Goal: Task Accomplishment & Management: Complete application form

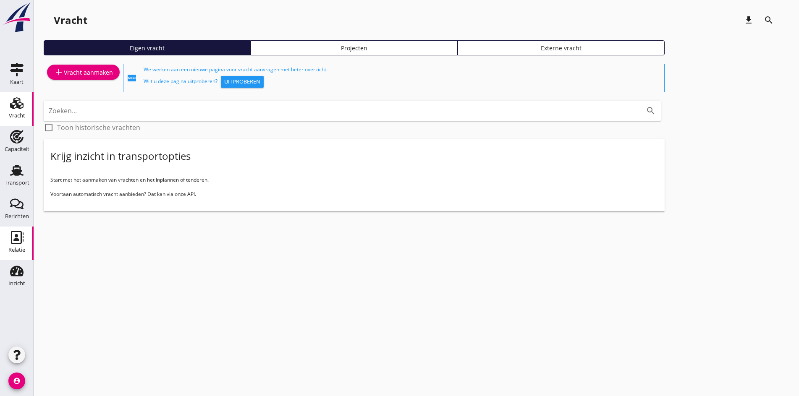
click at [10, 231] on icon "Relatie" at bounding box center [16, 237] width 13 height 13
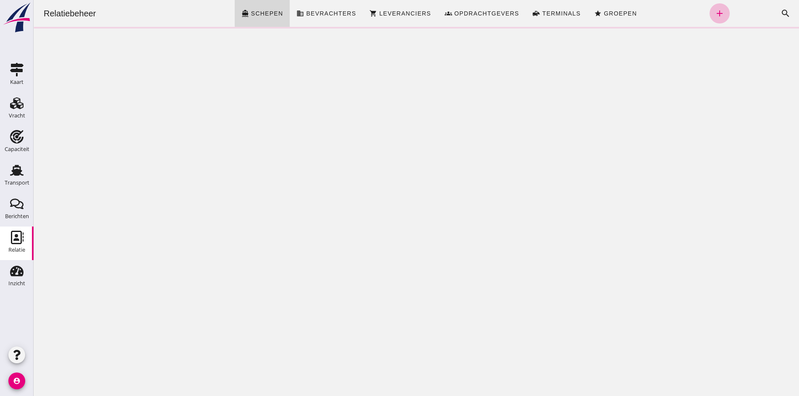
click at [750, 13] on div "Zoeken... cancel search" at bounding box center [762, 13] width 66 height 20
click at [780, 14] on icon "search" at bounding box center [785, 13] width 10 height 10
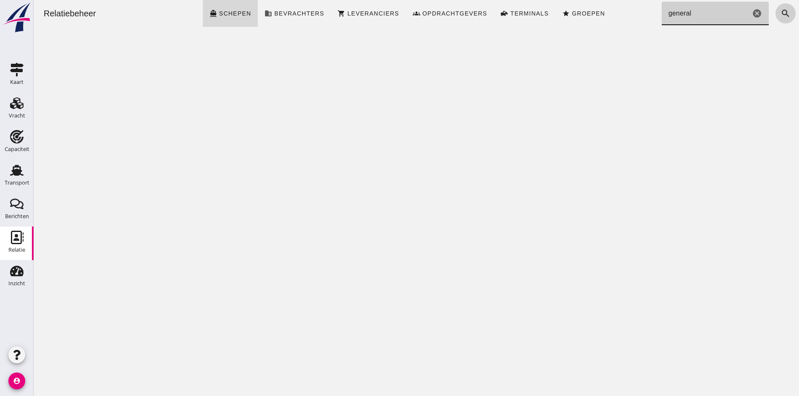
type input "general"
click at [780, 14] on icon "search" at bounding box center [785, 13] width 10 height 10
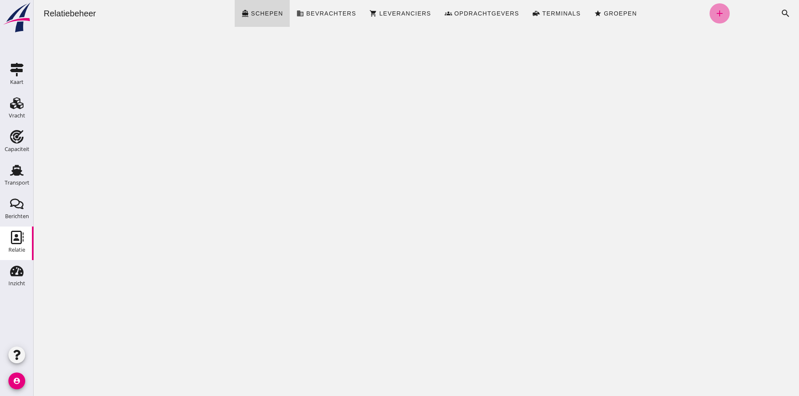
click at [714, 11] on icon "add" at bounding box center [719, 13] width 10 height 10
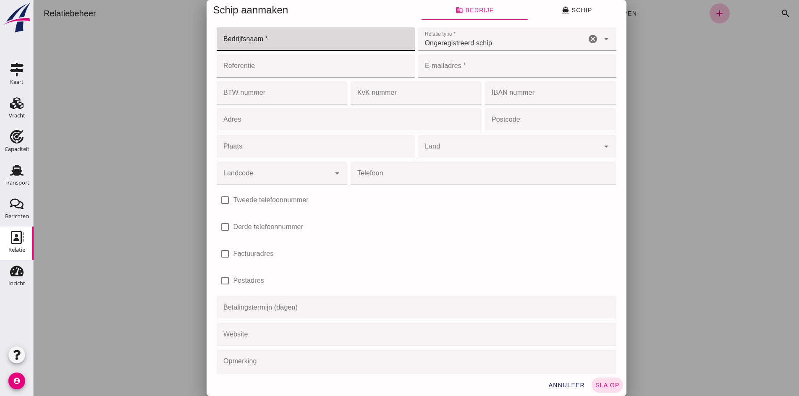
click at [262, 38] on input "Bedrijfsnaam *" at bounding box center [313, 38] width 193 height 23
type input "General"
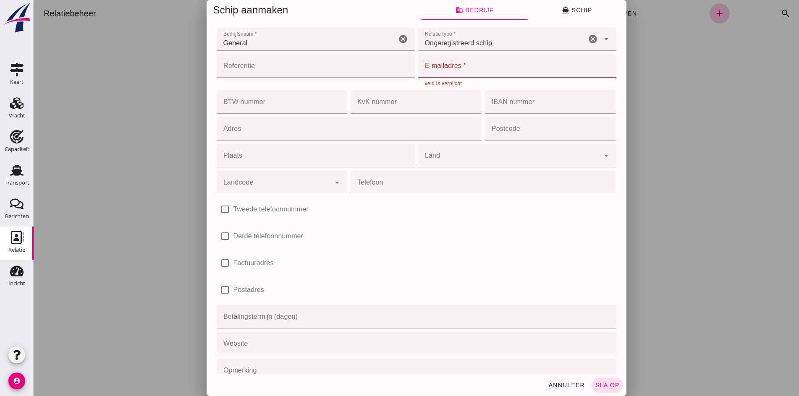
click at [484, 70] on input "E-mailadres *" at bounding box center [514, 65] width 193 height 23
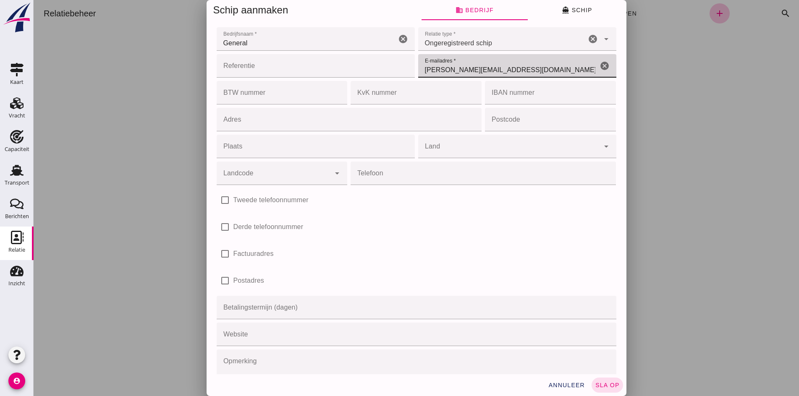
type input "[PERSON_NAME][EMAIL_ADDRESS][DOMAIN_NAME]"
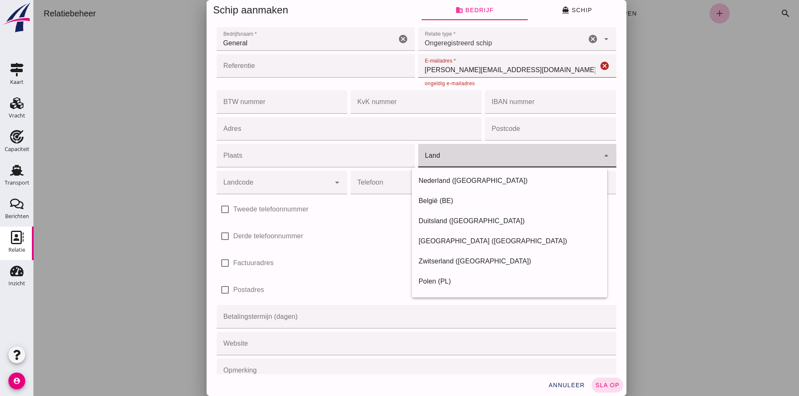
click at [540, 146] on div at bounding box center [508, 155] width 181 height 23
type input "[GEOGRAPHIC_DATA]"
type input "Ingenieur Blankenstraat"
type input "4251 NR"
type input "Werkendam"
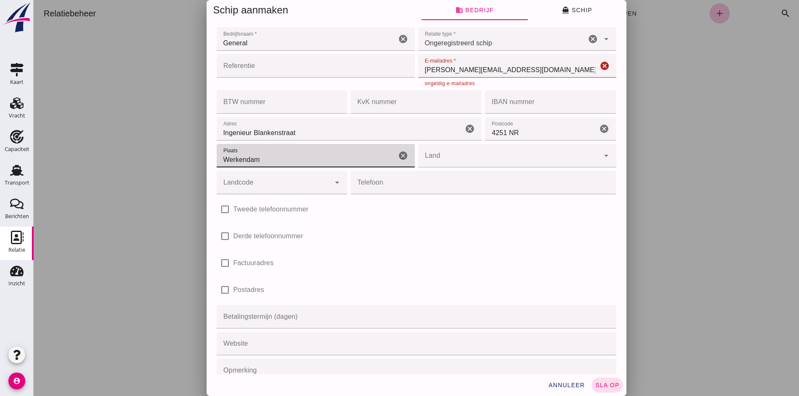
drag, startPoint x: 284, startPoint y: 157, endPoint x: 147, endPoint y: 149, distance: 137.4
click at [138, 151] on div "Schip aanmaken business Bedrijf directions_boat Schip Bedrijfsnaam * Bedrijfsna…" at bounding box center [416, 198] width 765 height 396
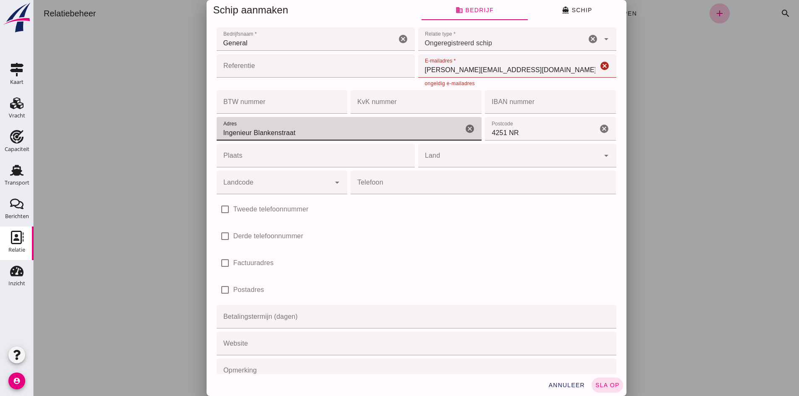
drag, startPoint x: 268, startPoint y: 136, endPoint x: 105, endPoint y: 125, distance: 163.6
click at [104, 125] on div "Schip aanmaken business Bedrijf directions_boat Schip Bedrijfsnaam * Bedrijfsna…" at bounding box center [416, 198] width 765 height 396
type input "t"
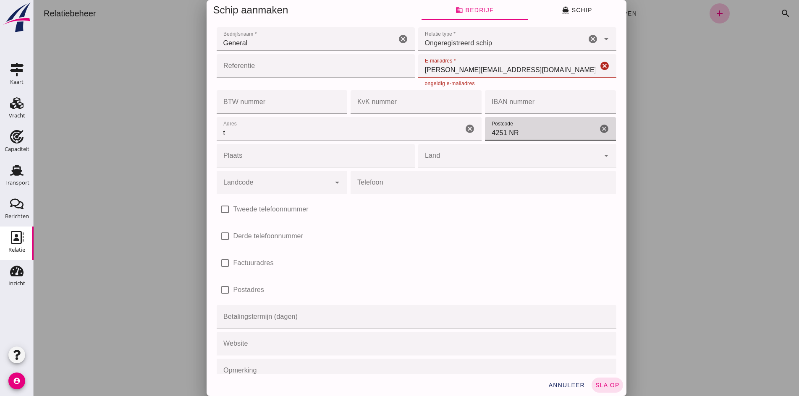
drag, startPoint x: 539, startPoint y: 130, endPoint x: 406, endPoint y: 120, distance: 133.4
click at [406, 120] on div "Adres Adres t cancel Postcode Postcode 4251 NR cancel Plaats Plaats cancel Land…" at bounding box center [416, 142] width 403 height 54
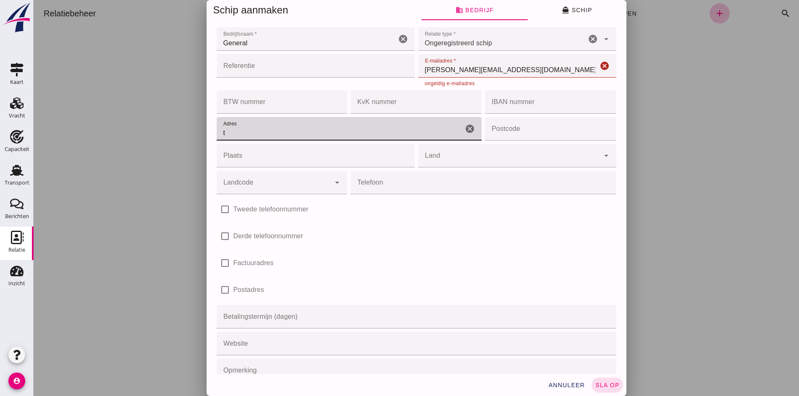
drag, startPoint x: 306, startPoint y: 129, endPoint x: 190, endPoint y: 119, distance: 117.1
click at [190, 119] on div "Schip aanmaken business Bedrijf directions_boat Schip Bedrijfsnaam * Bedrijfsna…" at bounding box center [416, 198] width 765 height 396
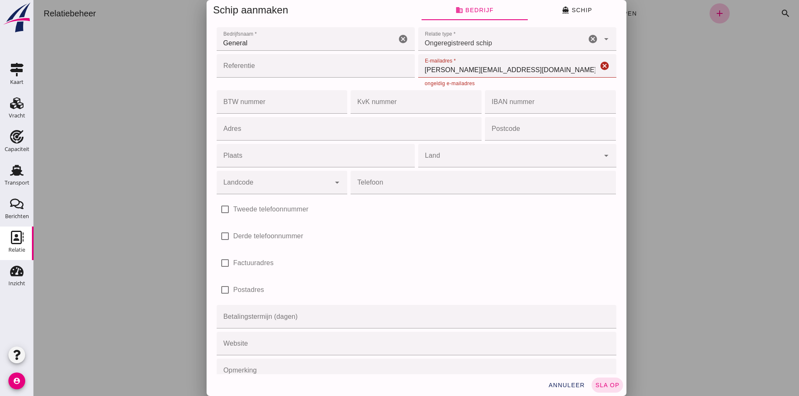
click at [447, 224] on div "check_box_outline_blank Derde telefoonnummer" at bounding box center [416, 236] width 403 height 27
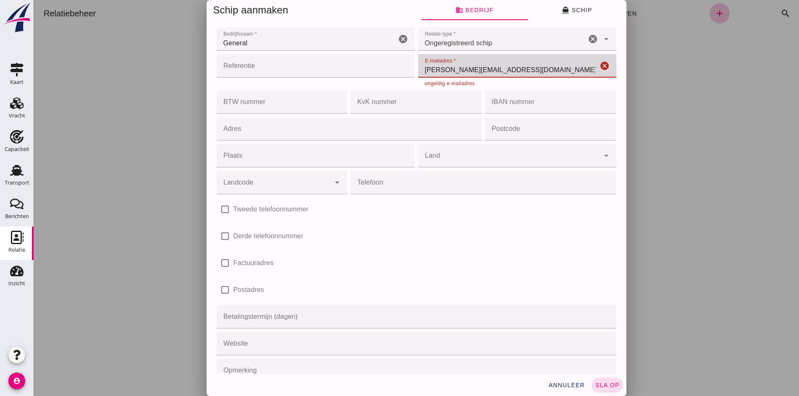
click at [464, 75] on input "[PERSON_NAME][EMAIL_ADDRESS][DOMAIN_NAME]" at bounding box center [508, 65] width 180 height 23
click at [485, 227] on div "check_box_outline_blank Derde telefoonnummer" at bounding box center [416, 235] width 399 height 23
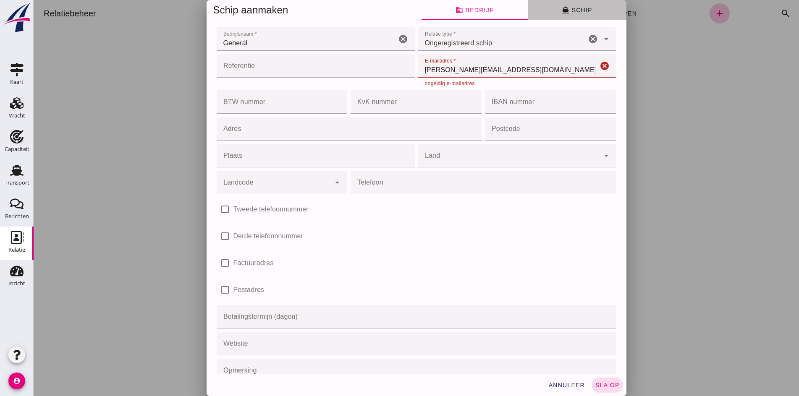
click at [554, 8] on button "directions_boat Schip" at bounding box center [576, 10] width 99 height 20
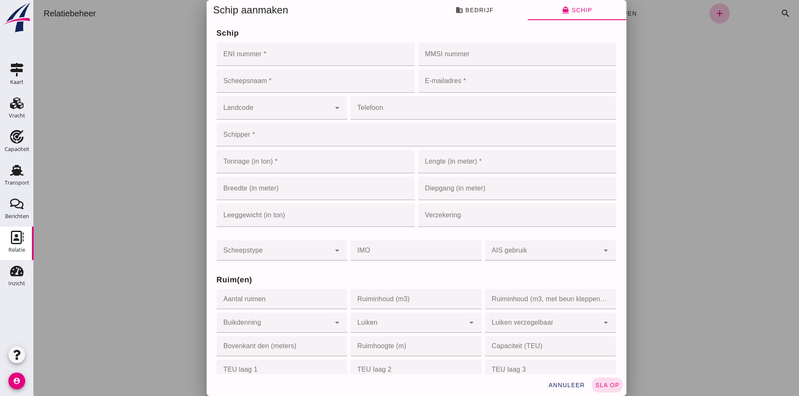
click at [251, 51] on input "ENI nummer *" at bounding box center [313, 53] width 193 height 23
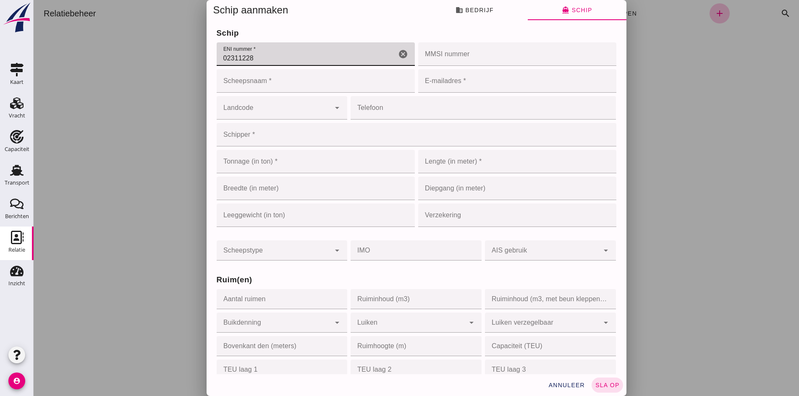
type input "02311228"
click at [261, 83] on input "Scheepsnaam *" at bounding box center [316, 80] width 198 height 23
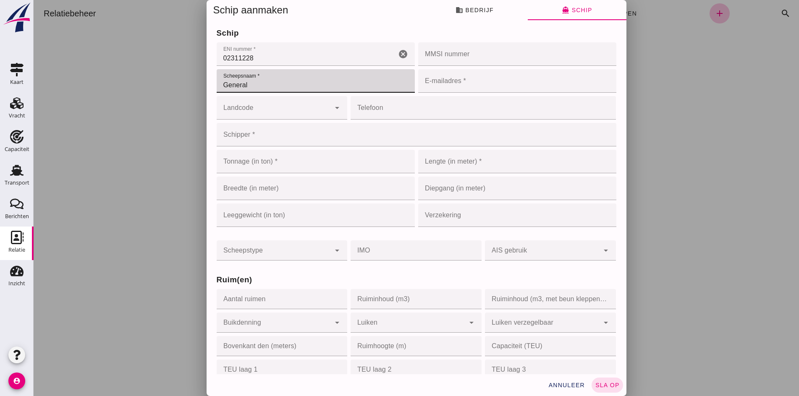
type input "General"
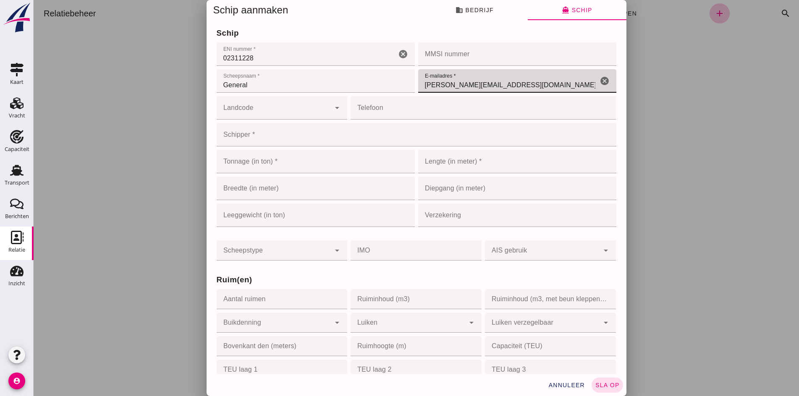
click at [247, 147] on div "Schipper * Schipper * cancel" at bounding box center [416, 134] width 403 height 27
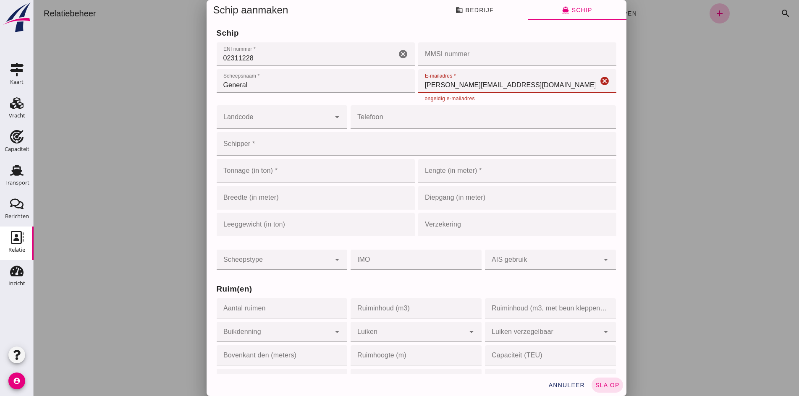
click at [252, 133] on input "Schipper *" at bounding box center [414, 143] width 394 height 23
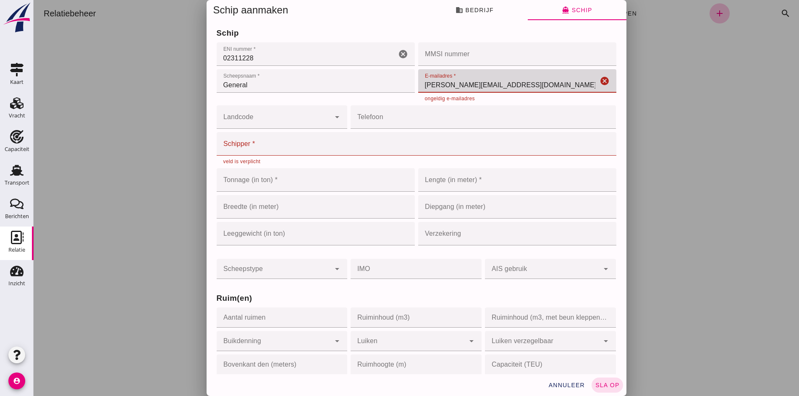
click at [428, 86] on input "[PERSON_NAME][EMAIL_ADDRESS][DOMAIN_NAME]" at bounding box center [508, 80] width 180 height 23
click at [483, 84] on input "[PERSON_NAME][EMAIL_ADDRESS][DOMAIN_NAME]" at bounding box center [508, 80] width 180 height 23
click at [524, 85] on input "[PERSON_NAME][EMAIL_ADDRESS][DOMAIN_NAME]" at bounding box center [508, 80] width 180 height 23
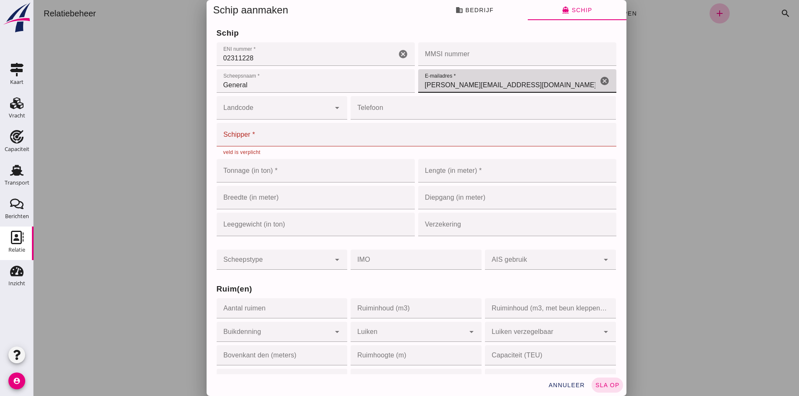
type input "[PERSON_NAME][EMAIL_ADDRESS][DOMAIN_NAME]"
click at [501, 107] on input "Telefoon" at bounding box center [480, 107] width 260 height 23
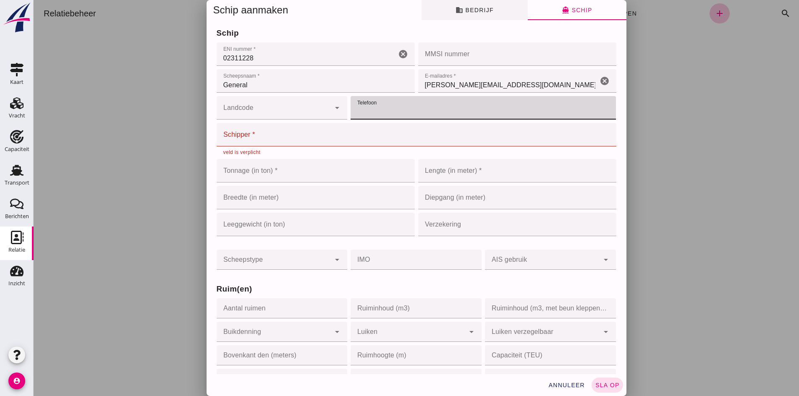
click at [484, 17] on button "business Bedrijf" at bounding box center [474, 10] width 106 height 20
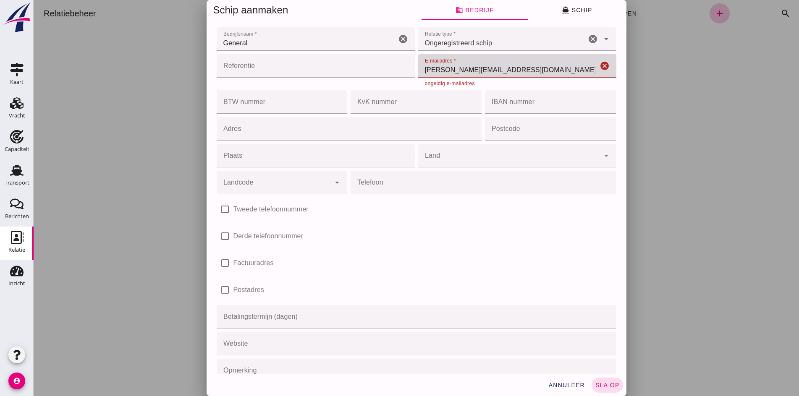
click at [525, 69] on input "[PERSON_NAME][EMAIL_ADDRESS][DOMAIN_NAME]" at bounding box center [508, 65] width 180 height 23
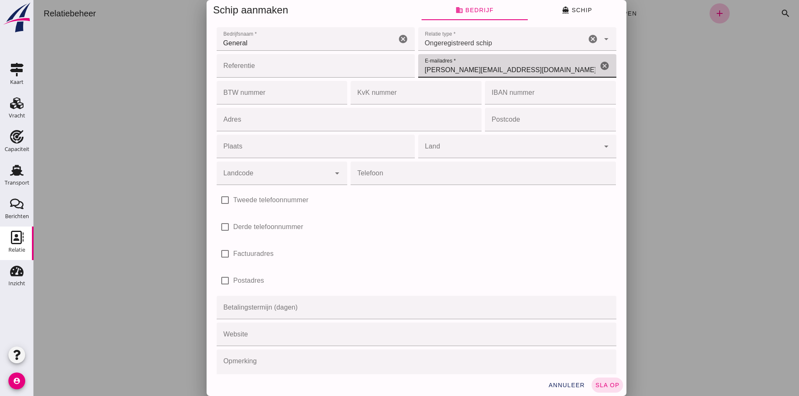
type input "[PERSON_NAME][EMAIL_ADDRESS][DOMAIN_NAME]"
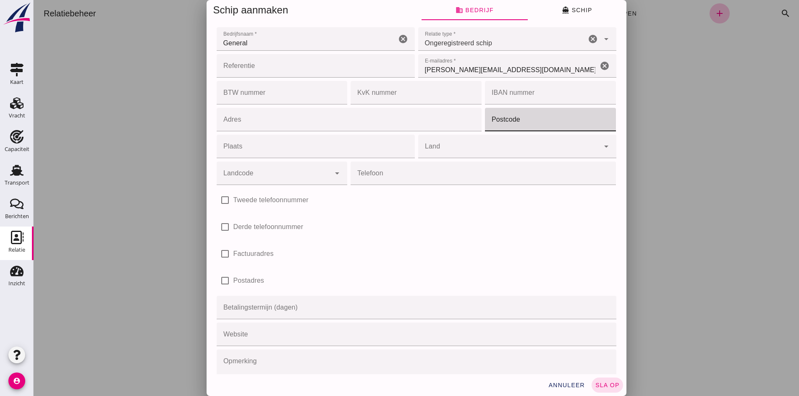
click at [493, 113] on input "Postcode" at bounding box center [548, 119] width 126 height 23
click at [564, 13] on icon "directions_boat" at bounding box center [565, 10] width 8 height 8
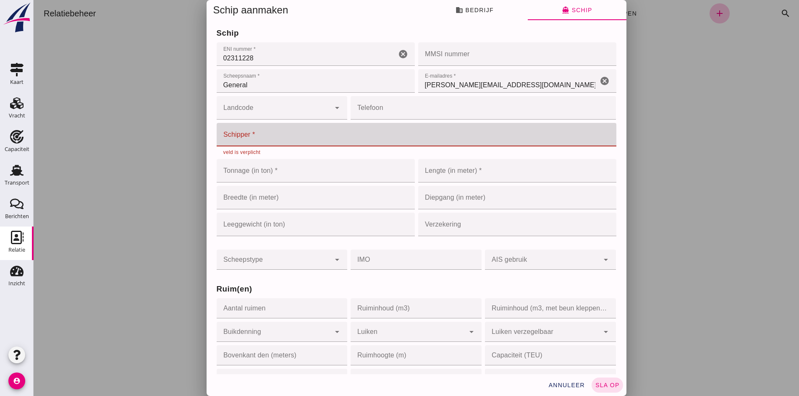
click at [262, 142] on input "Schipper *" at bounding box center [414, 134] width 394 height 23
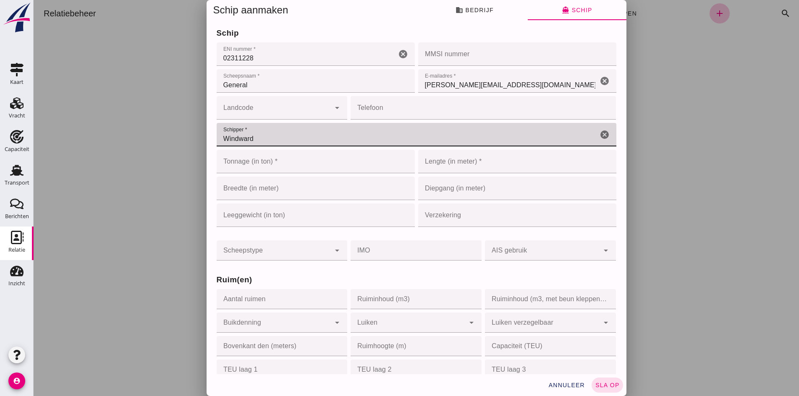
type input "Windward"
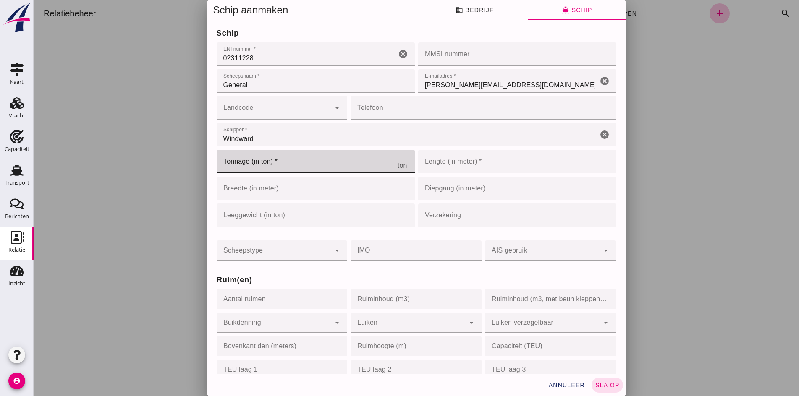
click at [245, 162] on input "Tonnage (in ton) *" at bounding box center [307, 161] width 181 height 23
type input "1410"
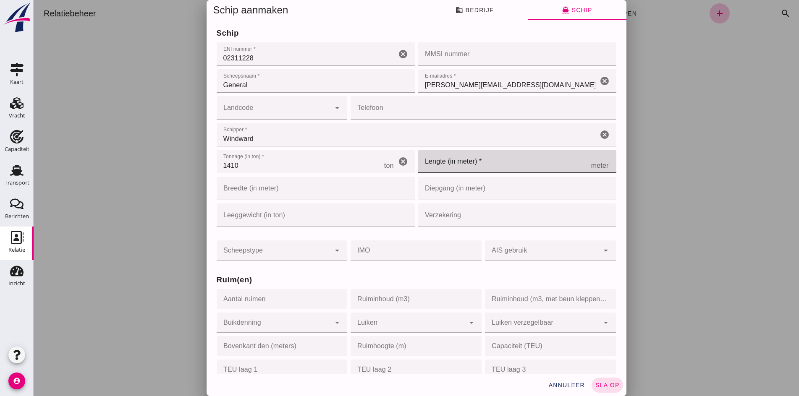
click at [452, 170] on input "Lengte (in meter) *" at bounding box center [504, 161] width 173 height 23
type input "85"
click at [224, 189] on input "Breedte (in meter)" at bounding box center [303, 188] width 173 height 23
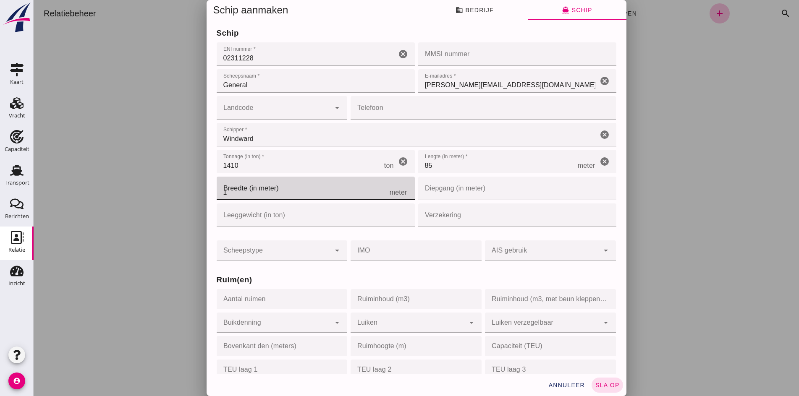
type input "10"
drag, startPoint x: 236, startPoint y: 189, endPoint x: 197, endPoint y: 185, distance: 39.2
click at [197, 185] on div "Schip aanmaken business Bedrijf directions_boat Schip Bedrijfsnaam * Bedrijfsna…" at bounding box center [416, 198] width 765 height 396
click at [229, 212] on input "Leeggewicht (in ton)" at bounding box center [307, 215] width 181 height 23
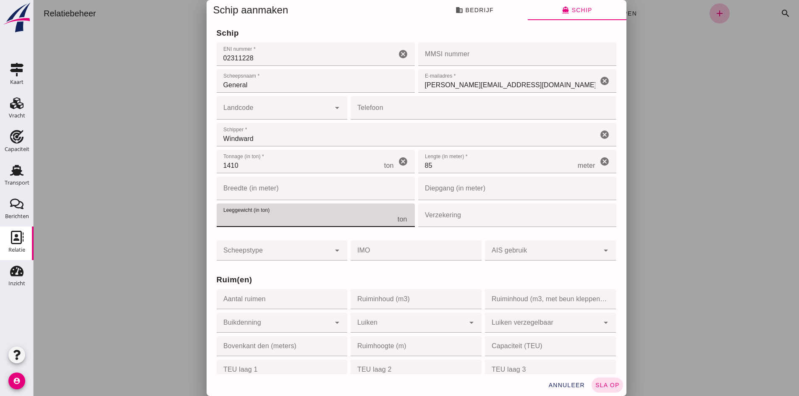
click at [241, 240] on div at bounding box center [274, 250] width 114 height 20
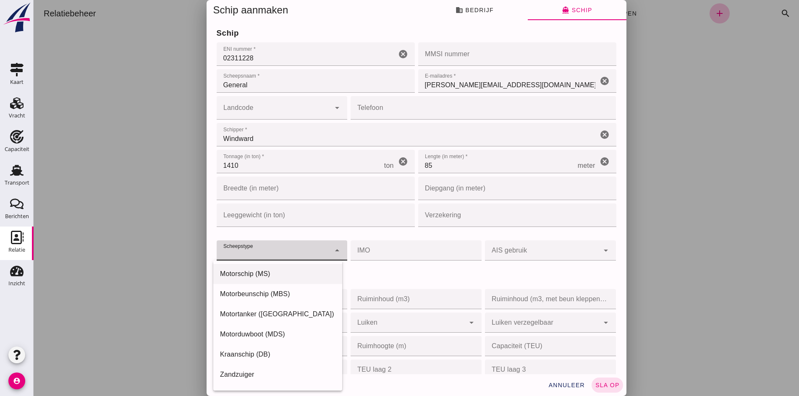
click at [240, 275] on div "Motorschip (MS)" at bounding box center [277, 274] width 115 height 10
type input "motor_ship"
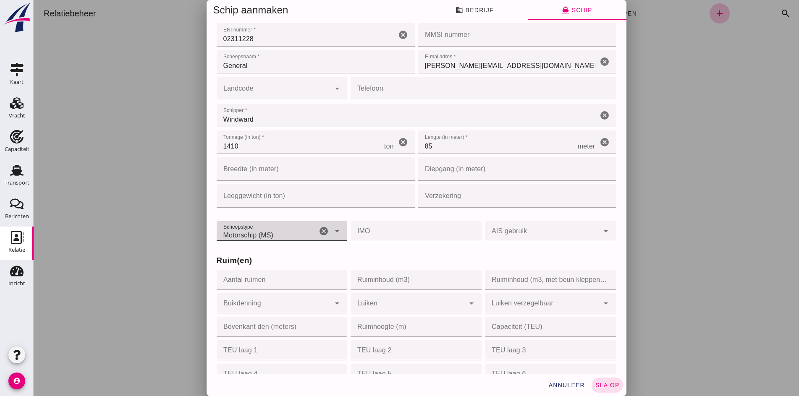
scroll to position [210, 0]
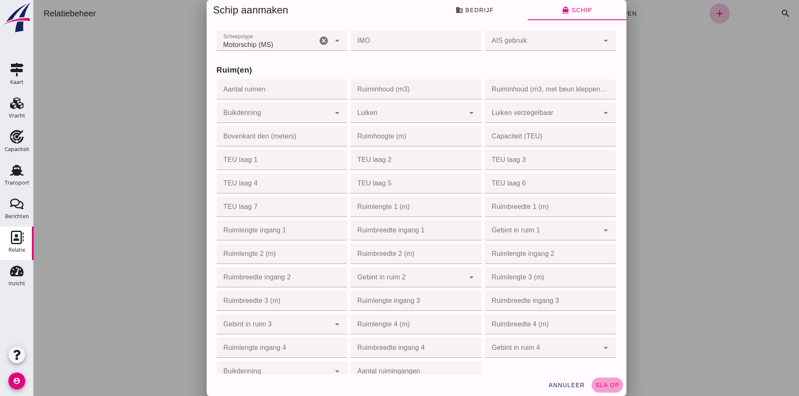
click at [607, 390] on button "sla op" at bounding box center [606, 385] width 31 height 15
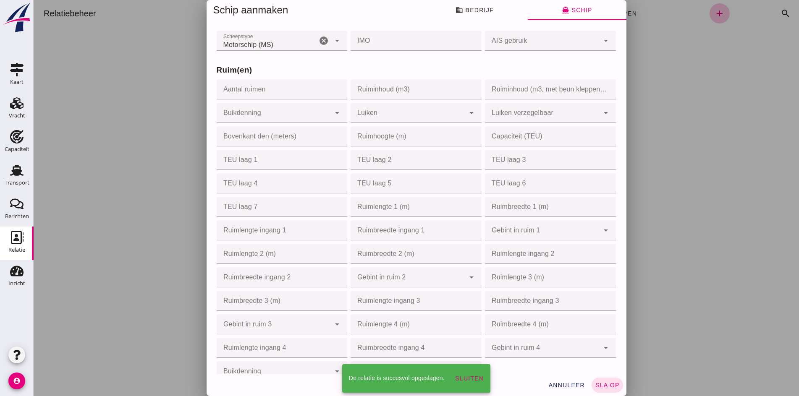
click at [69, 209] on div at bounding box center [416, 198] width 765 height 396
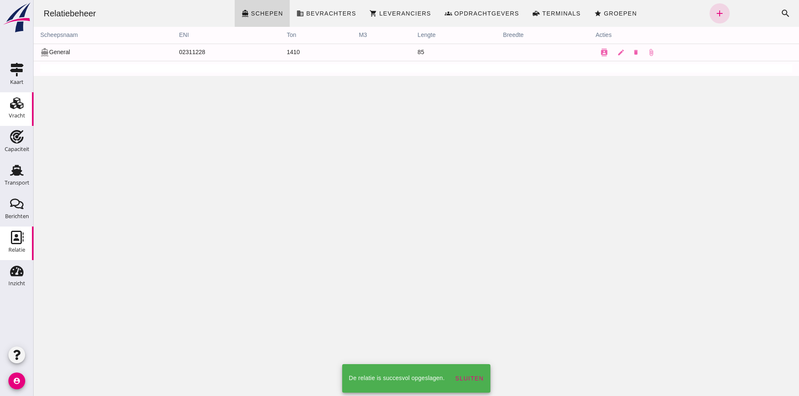
scroll to position [0, 0]
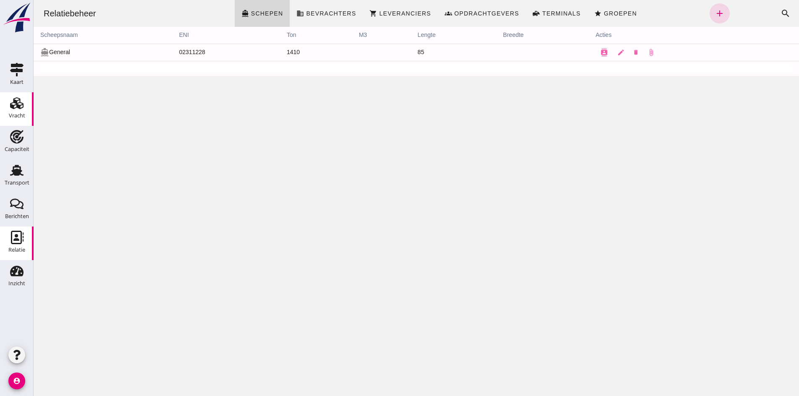
click at [9, 118] on div "Vracht" at bounding box center [17, 115] width 16 height 5
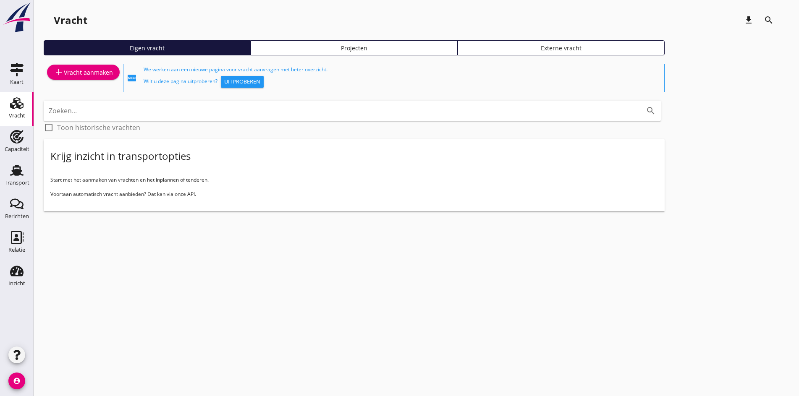
click at [81, 75] on div "add Vracht aanmaken" at bounding box center [83, 72] width 59 height 10
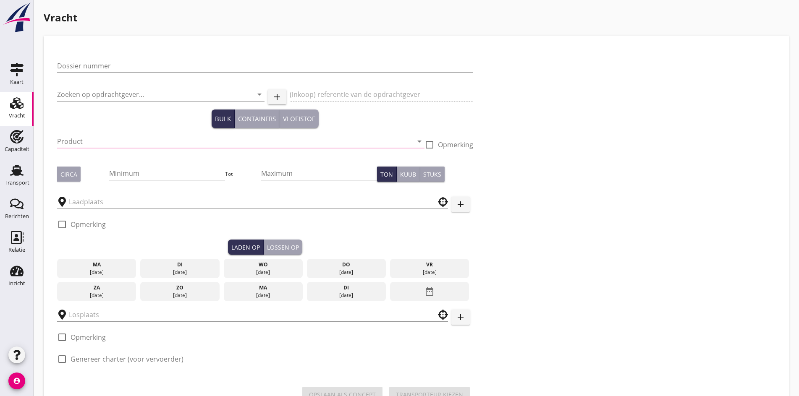
click at [85, 62] on input "Dossier nummer" at bounding box center [265, 65] width 416 height 13
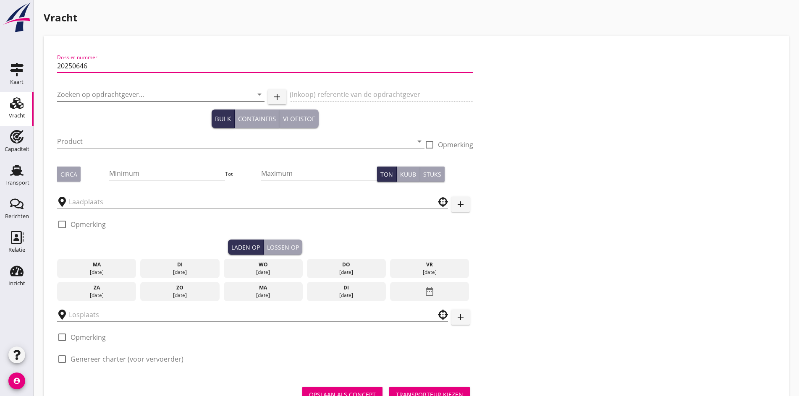
type input "20250646"
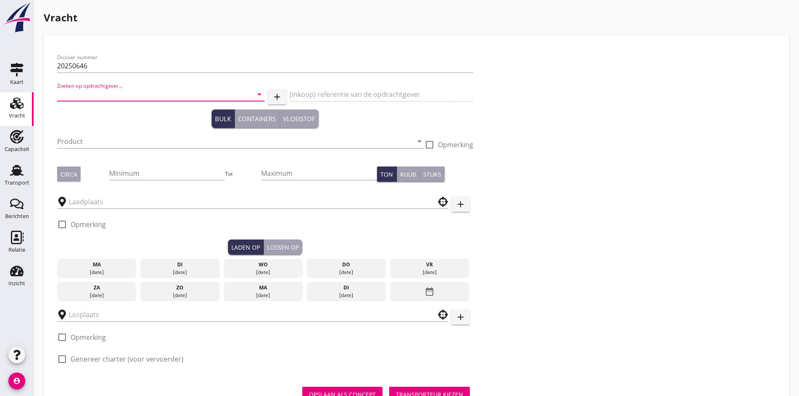
click at [65, 97] on input "Zoeken op opdrachtgever..." at bounding box center [149, 94] width 184 height 13
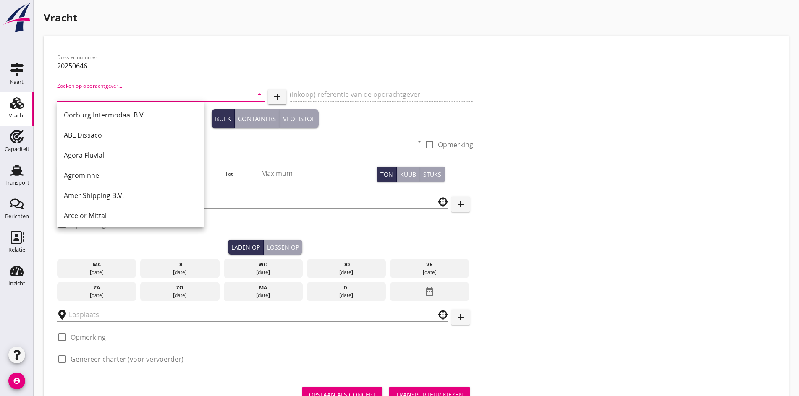
click at [69, 91] on input "Zoeken op opdrachtgever..." at bounding box center [149, 94] width 184 height 13
click at [68, 95] on input "Zoeken op opdrachtgever..." at bounding box center [149, 94] width 184 height 13
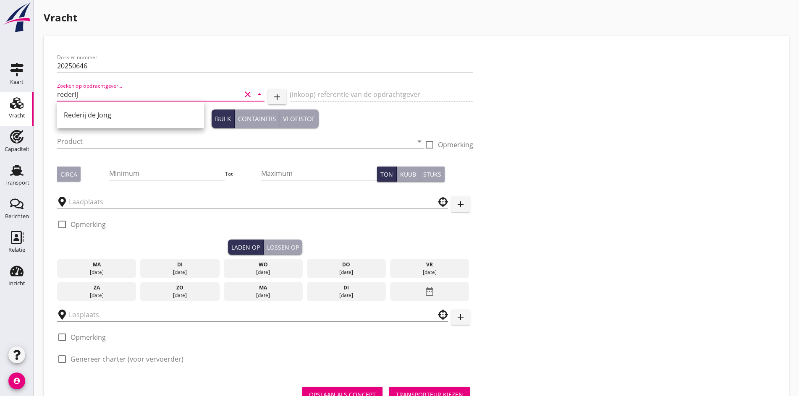
drag, startPoint x: 111, startPoint y: 118, endPoint x: 39, endPoint y: 141, distance: 75.2
click at [39, 141] on div "+31(NL) +32(BE) +33(FR) +49(DE) +36(HU) +41(CH) +48(PL) +352(LU) +43(AU) +420(C…" at bounding box center [399, 215] width 799 height 431
click at [82, 107] on div "Arcelor Mittal" at bounding box center [130, 115] width 133 height 20
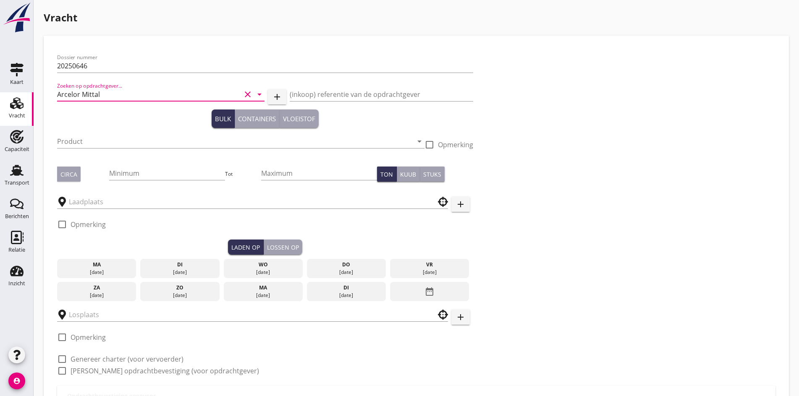
type input "Arcelor Mittal"
click at [77, 131] on div "Product arrow_drop_down" at bounding box center [240, 143] width 367 height 27
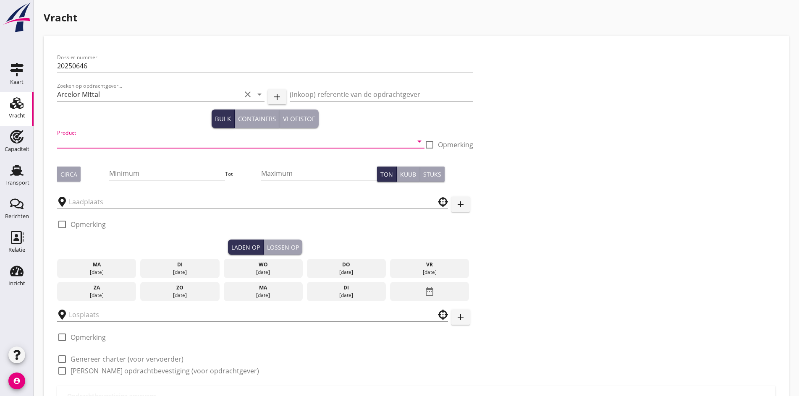
click at [77, 136] on input "Product" at bounding box center [234, 141] width 355 height 13
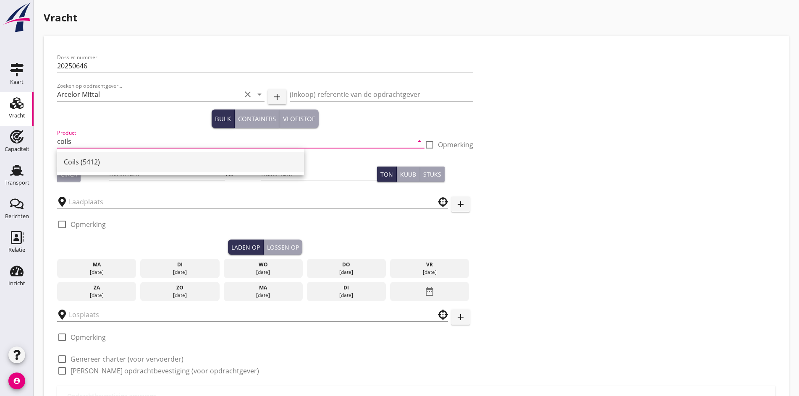
click at [93, 165] on div "Coils (5412)" at bounding box center [180, 162] width 233 height 10
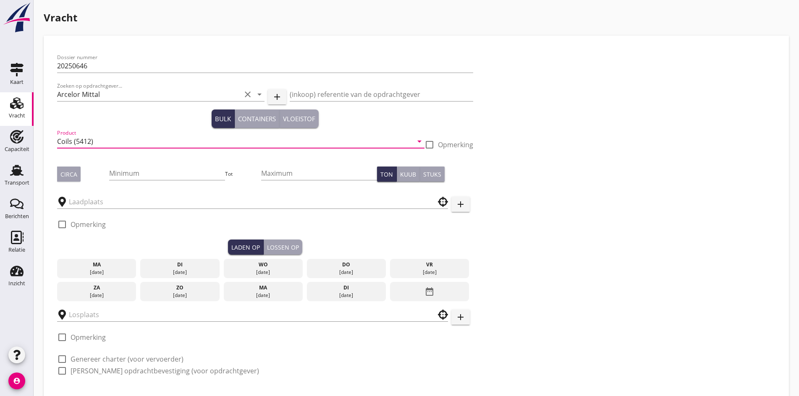
type input "Coils (5412)"
click at [68, 172] on div "Circa" at bounding box center [68, 174] width 17 height 9
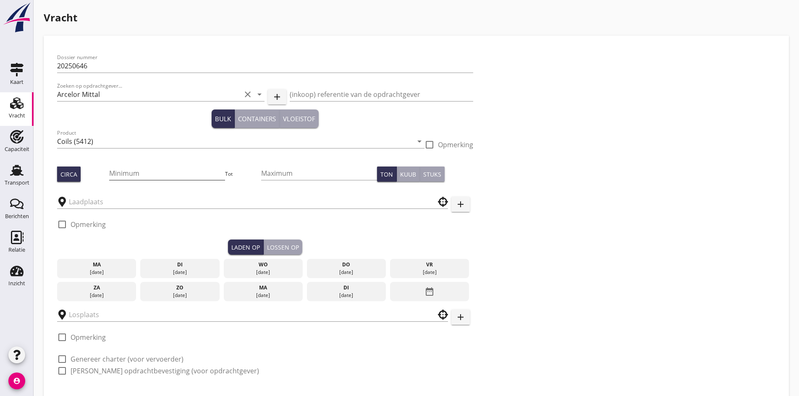
click at [109, 176] on input "Minimum" at bounding box center [167, 173] width 116 height 13
type input "1000"
click at [107, 206] on input "text" at bounding box center [246, 201] width 355 height 13
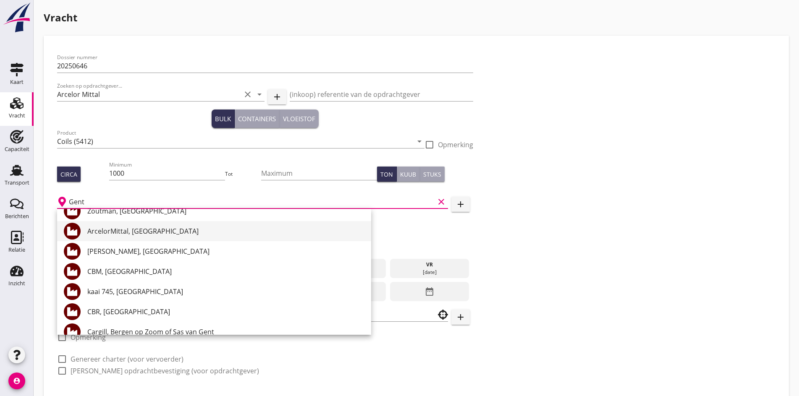
scroll to position [126, 0]
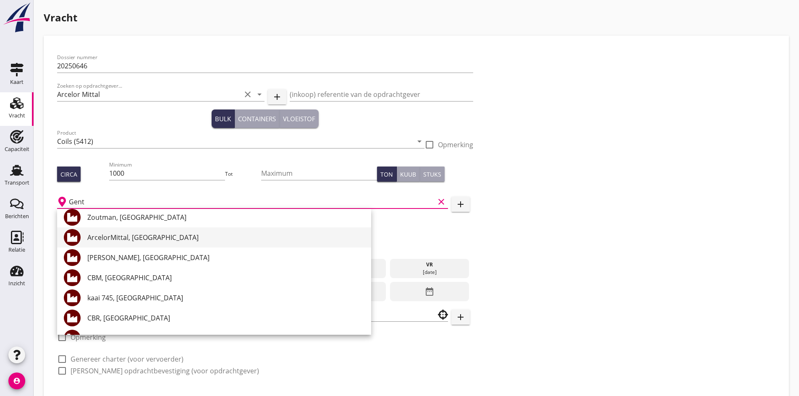
click at [125, 242] on div "ArcelorMittal, [GEOGRAPHIC_DATA]" at bounding box center [225, 237] width 277 height 10
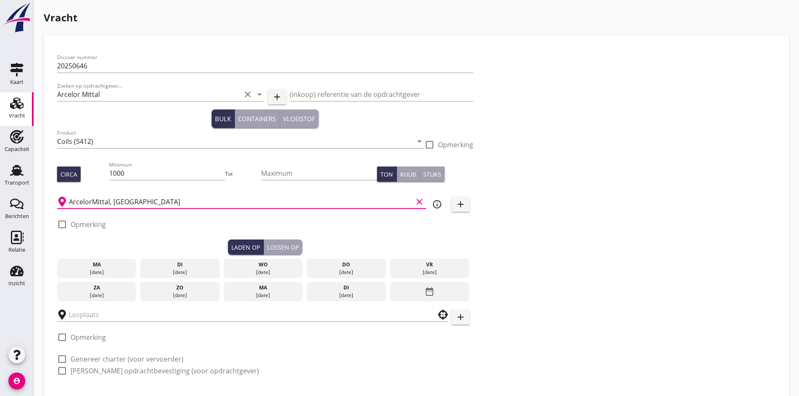
type input "ArcelorMittal, [GEOGRAPHIC_DATA]"
click at [142, 271] on div "[DATE]" at bounding box center [179, 273] width 75 height 8
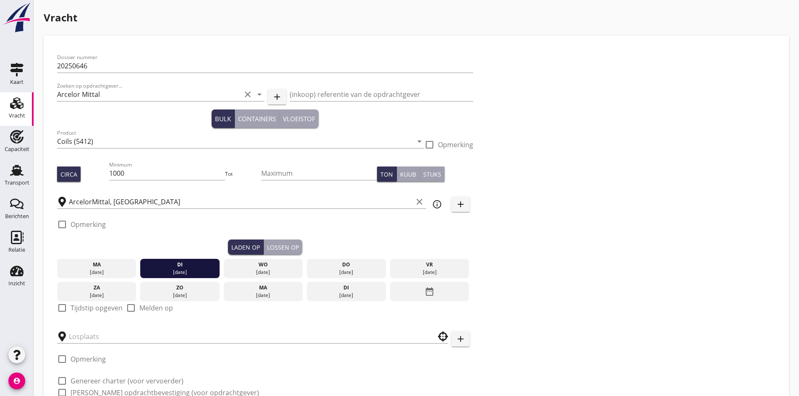
click at [62, 308] on div at bounding box center [62, 308] width 14 height 14
checkbox input "true"
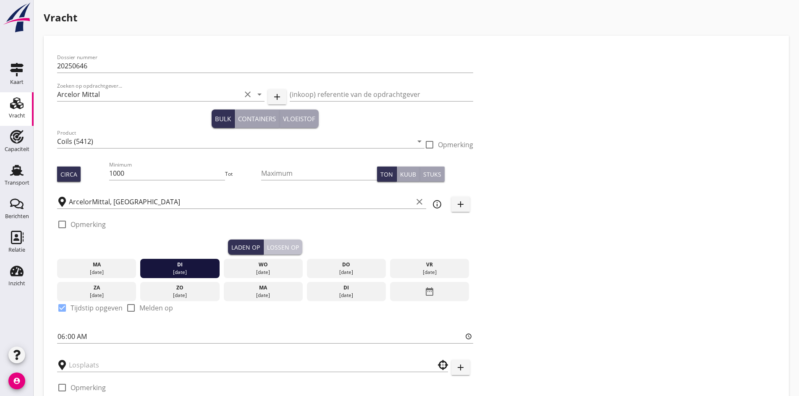
drag, startPoint x: 224, startPoint y: 243, endPoint x: 144, endPoint y: 280, distance: 88.2
click at [267, 244] on div "Lossen op" at bounding box center [283, 247] width 32 height 9
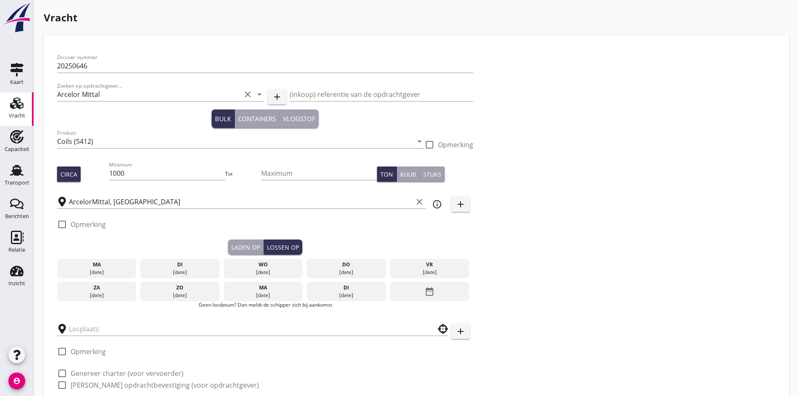
click at [309, 269] on div "[DATE]" at bounding box center [346, 273] width 75 height 8
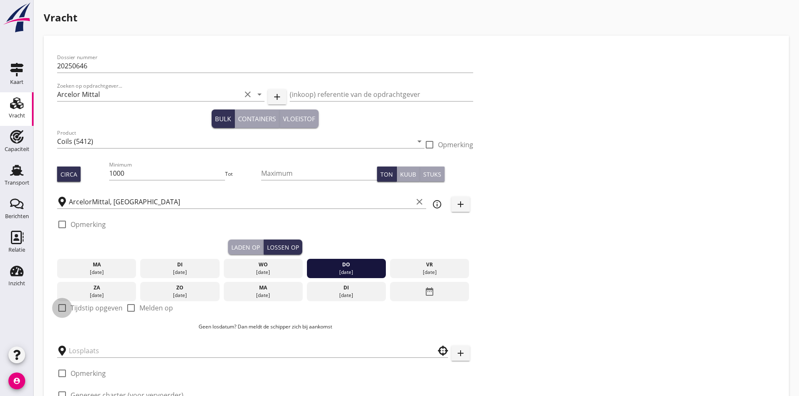
click at [66, 306] on div at bounding box center [62, 308] width 14 height 14
checkbox input "true"
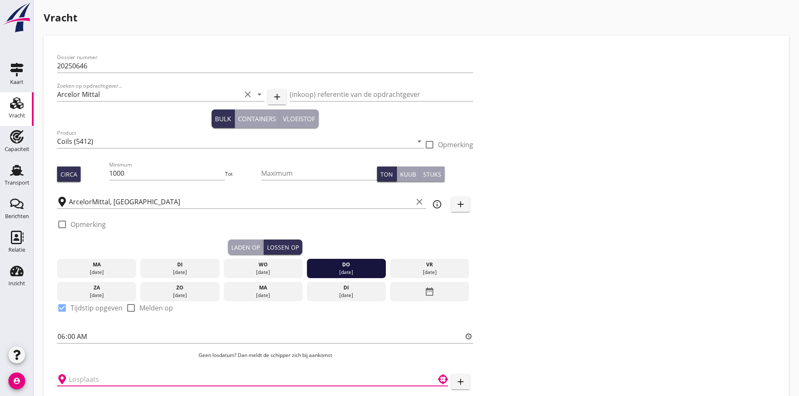
click at [76, 375] on input "text" at bounding box center [246, 379] width 355 height 13
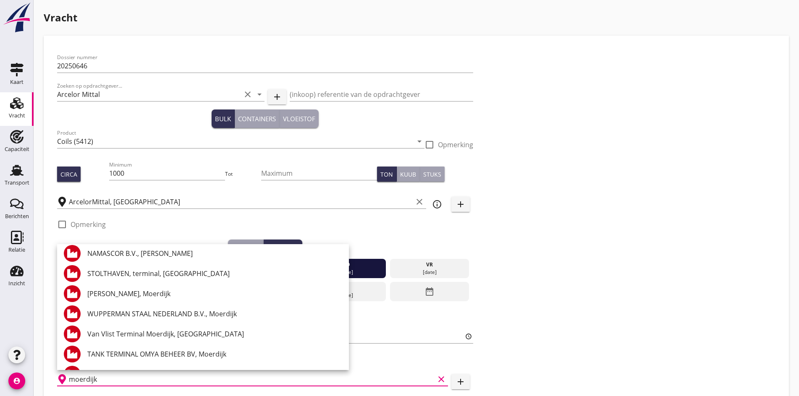
scroll to position [713, 0]
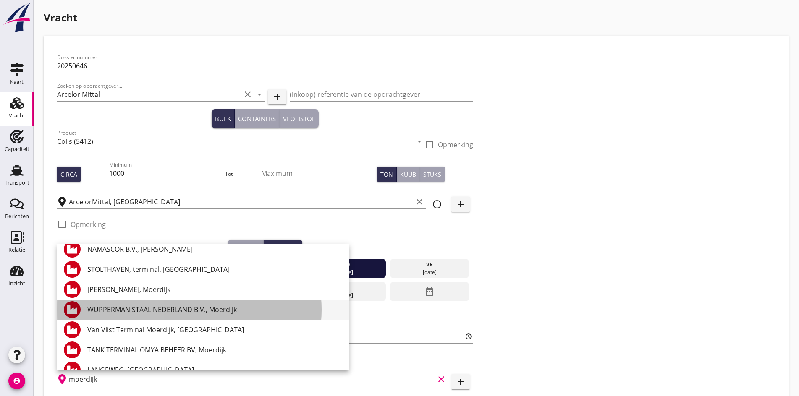
click at [147, 306] on div "WUPPERMAN STAAL NEDERLAND B.V., Moerdijk" at bounding box center [214, 310] width 255 height 10
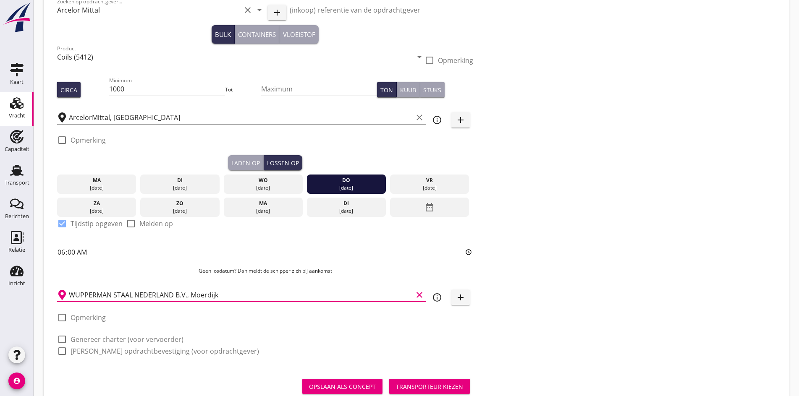
scroll to position [109, 0]
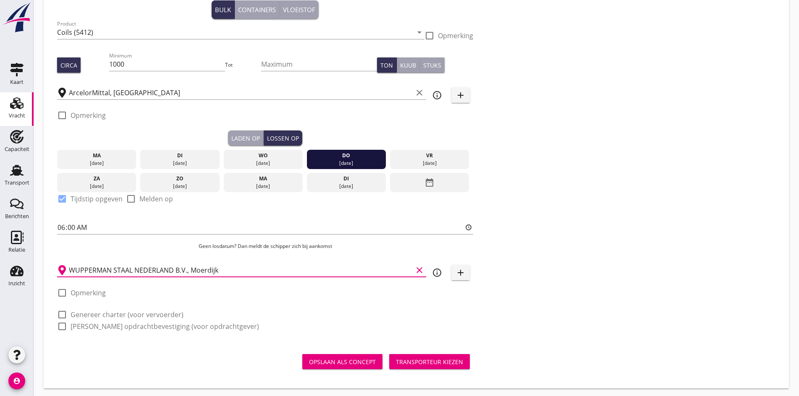
type input "WUPPERMAN STAAL NEDERLAND B.V., Moerdijk"
click at [58, 311] on div at bounding box center [62, 315] width 14 height 14
checkbox input "true"
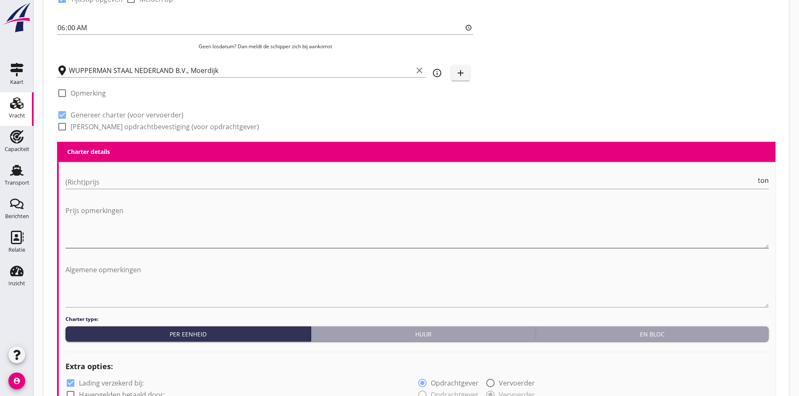
scroll to position [319, 0]
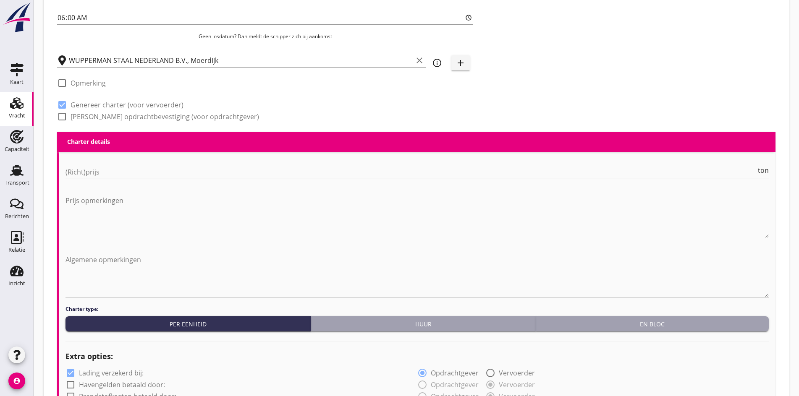
drag, startPoint x: 84, startPoint y: 160, endPoint x: 82, endPoint y: 164, distance: 4.3
click at [84, 160] on div "(Richt)prijs ton" at bounding box center [416, 173] width 703 height 27
click at [82, 165] on input "(Richt)prijs" at bounding box center [410, 171] width 690 height 13
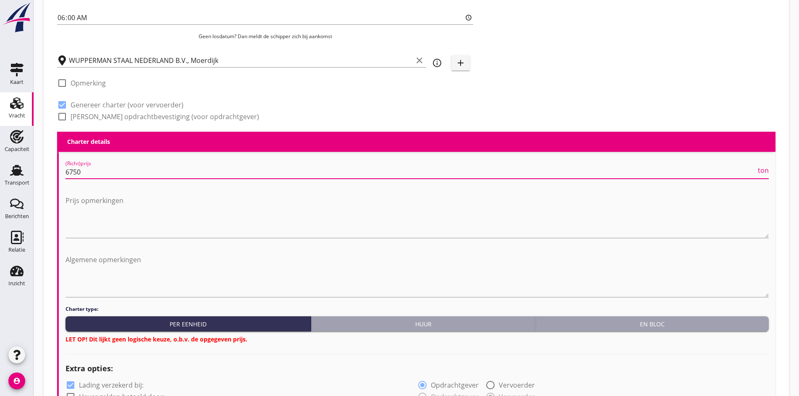
type input "6750"
click at [576, 321] on div "En bloc" at bounding box center [652, 324] width 226 height 9
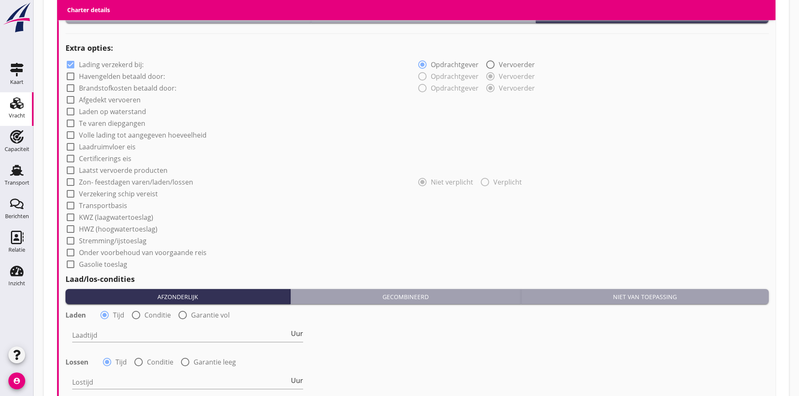
scroll to position [780, 0]
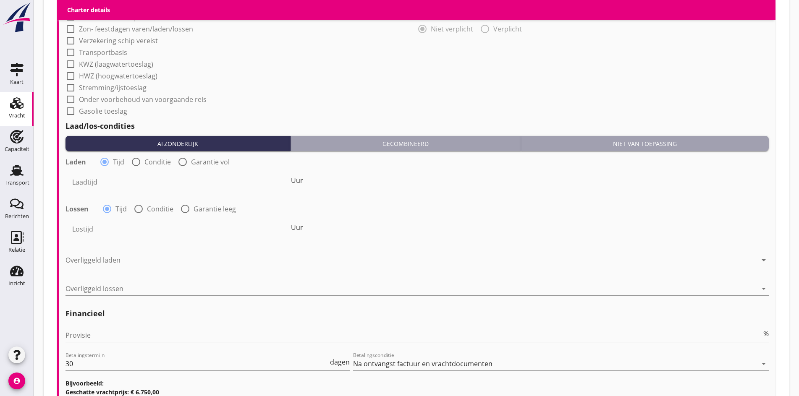
click at [105, 187] on div "Laadtijd Uur" at bounding box center [187, 186] width 231 height 22
click at [102, 183] on input "Laadtijd" at bounding box center [180, 181] width 217 height 13
type input "36"
click at [81, 229] on input "Lostijd" at bounding box center [180, 228] width 217 height 13
type input "24"
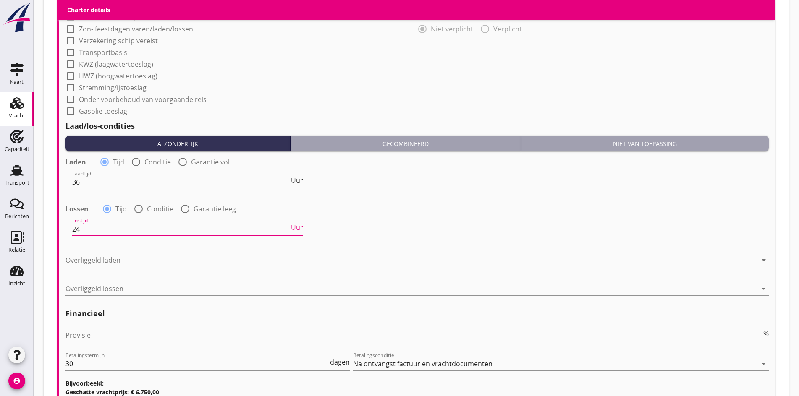
click at [72, 253] on div at bounding box center [410, 259] width 691 height 13
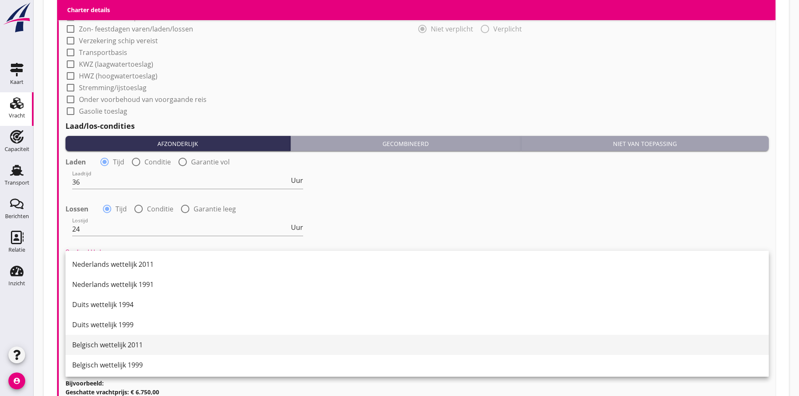
click at [99, 350] on div "Belgisch wettelijk 2011" at bounding box center [416, 345] width 689 height 20
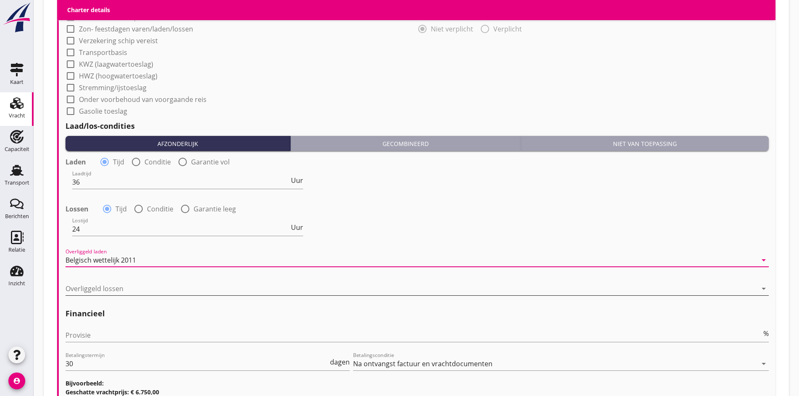
drag, startPoint x: 110, startPoint y: 265, endPoint x: 101, endPoint y: 292, distance: 29.1
click at [108, 268] on div "Overliggeld laden Belgisch wettelijk 2011 arrow_drop_down" at bounding box center [416, 264] width 703 height 22
click at [101, 292] on div at bounding box center [410, 288] width 691 height 13
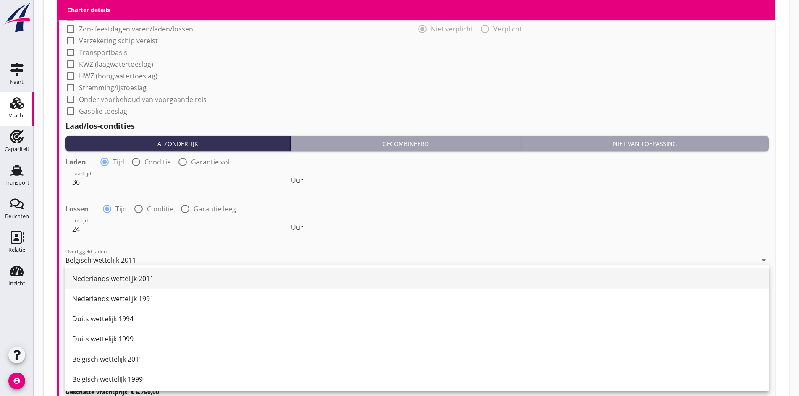
click at [108, 282] on div "Nederlands wettelijk 2011" at bounding box center [416, 279] width 689 height 10
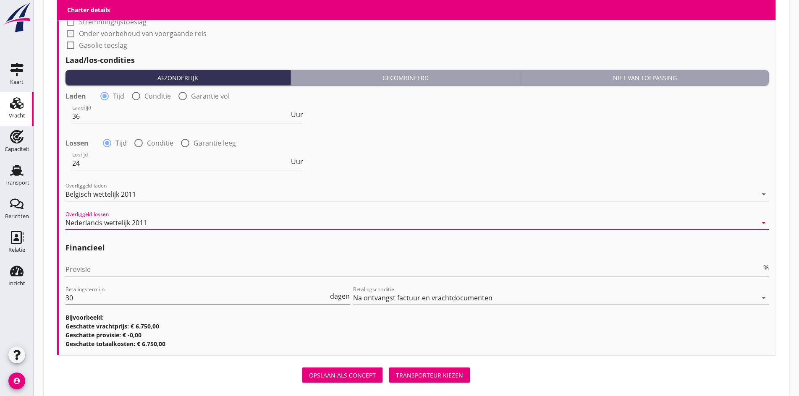
scroll to position [860, 0]
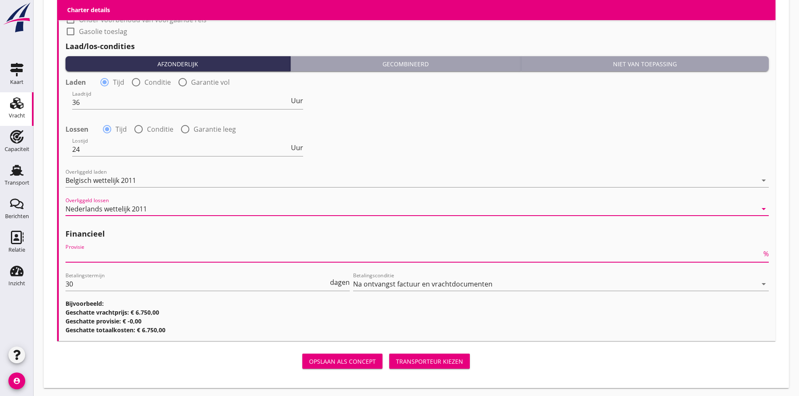
click at [68, 250] on input "Provisie" at bounding box center [413, 255] width 696 height 13
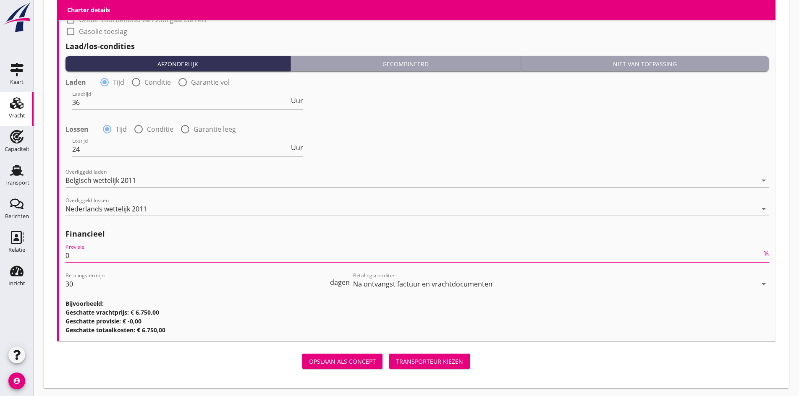
type input "0"
click at [316, 368] on div "Opslaan als concept Transporteur kiezen" at bounding box center [265, 361] width 416 height 20
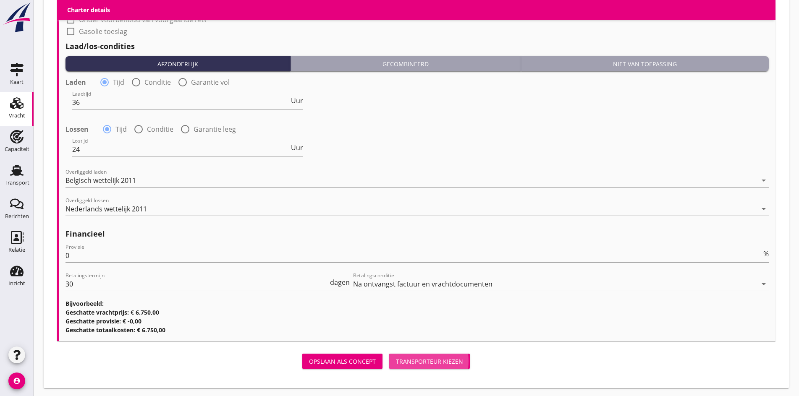
click at [389, 365] on button "Transporteur kiezen" at bounding box center [429, 361] width 81 height 15
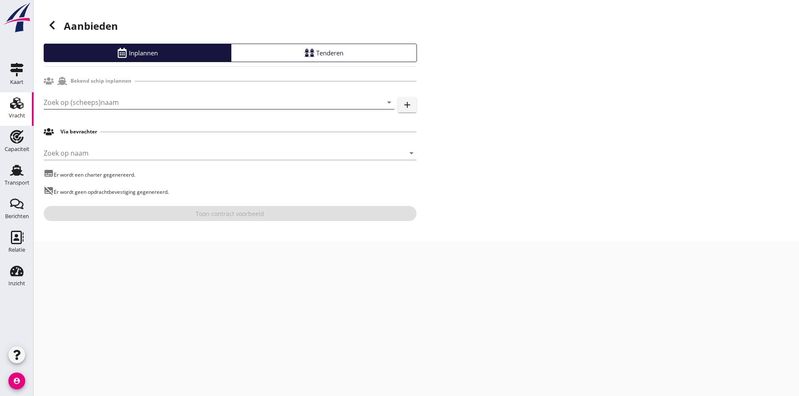
click at [185, 106] on input "Zoek op (scheeps)naam" at bounding box center [207, 102] width 327 height 13
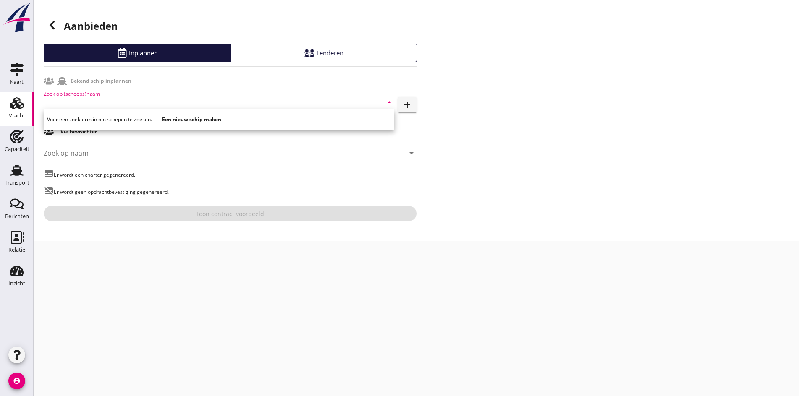
type input "i"
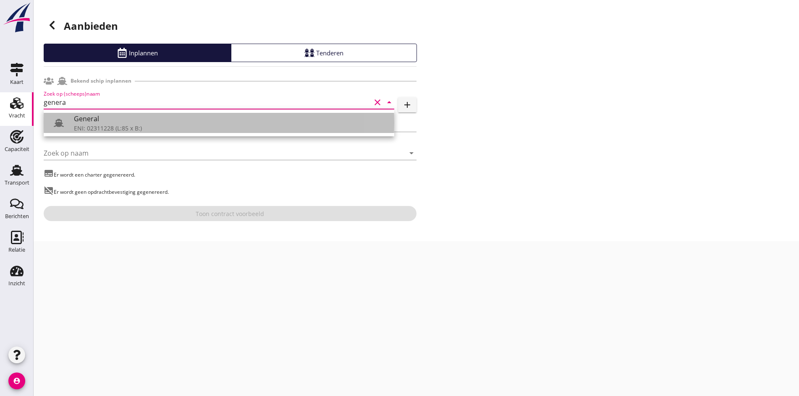
click at [160, 122] on div "General" at bounding box center [230, 119] width 313 height 10
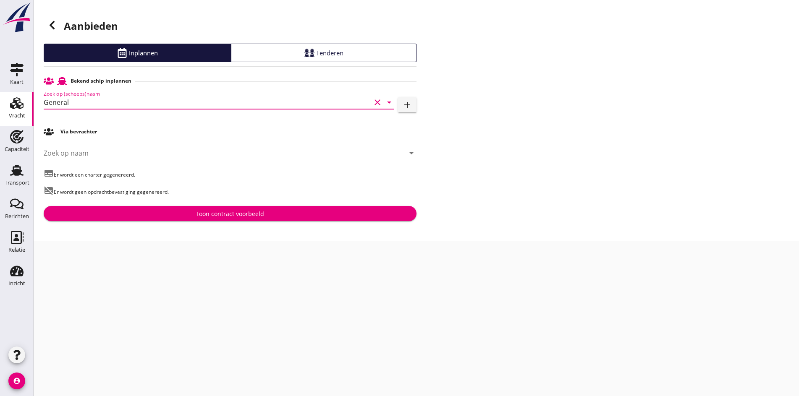
type input "General"
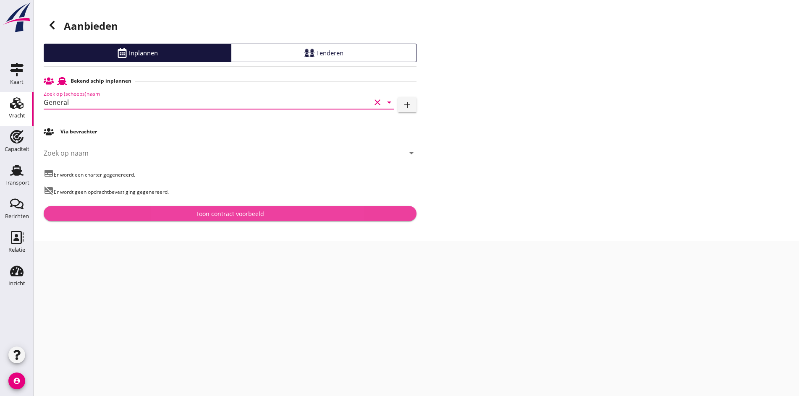
click at [219, 214] on div "Toon contract voorbeeld" at bounding box center [230, 213] width 68 height 9
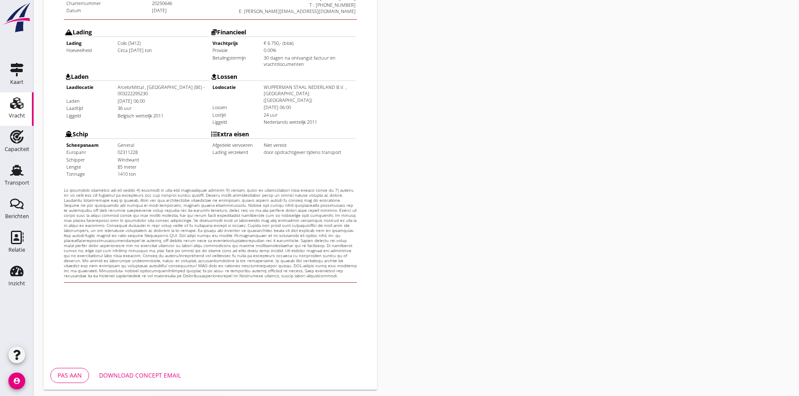
scroll to position [210, 0]
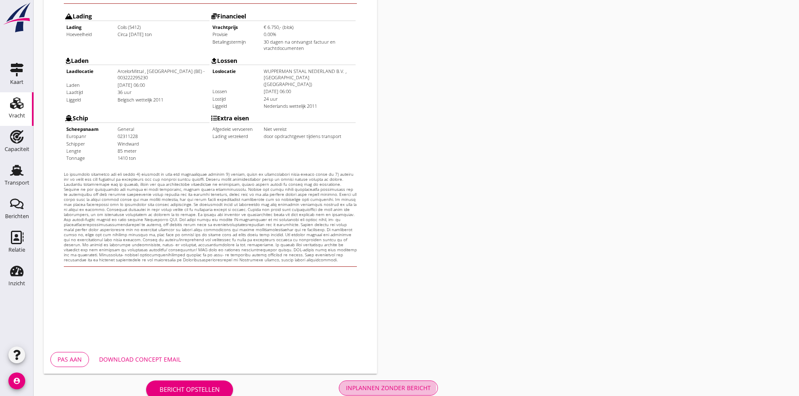
click at [346, 391] on div "Inplannen zonder bericht" at bounding box center [388, 388] width 85 height 9
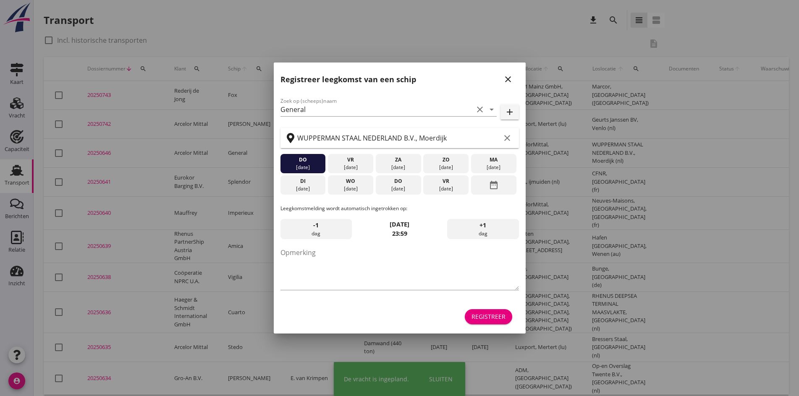
click at [504, 80] on icon "close" at bounding box center [508, 79] width 10 height 10
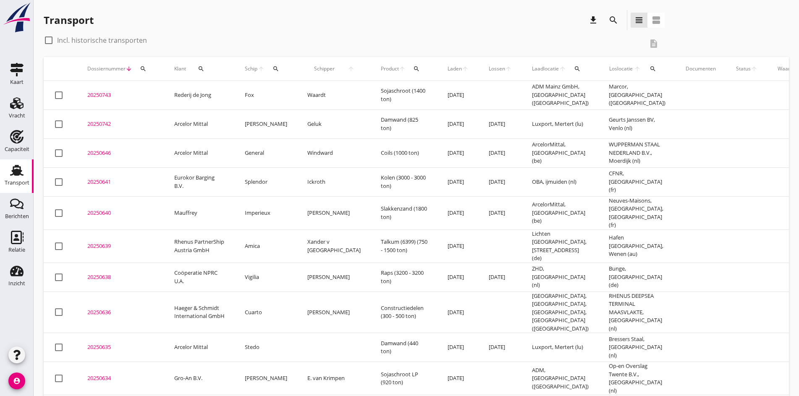
click at [96, 157] on div "20250646" at bounding box center [120, 153] width 67 height 8
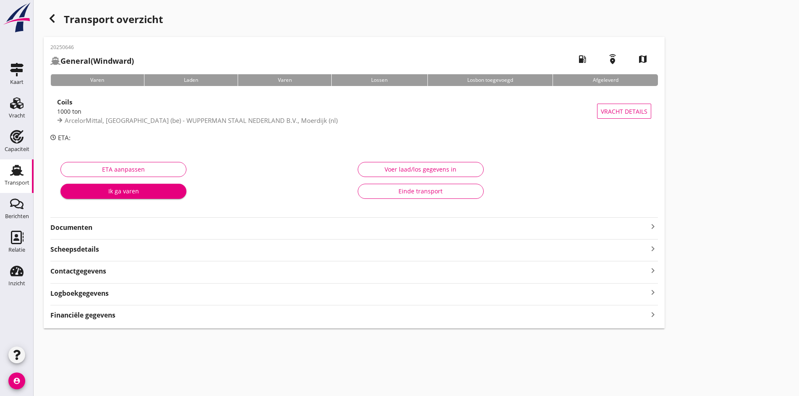
click at [647, 224] on icon "keyboard_arrow_right" at bounding box center [652, 227] width 10 height 10
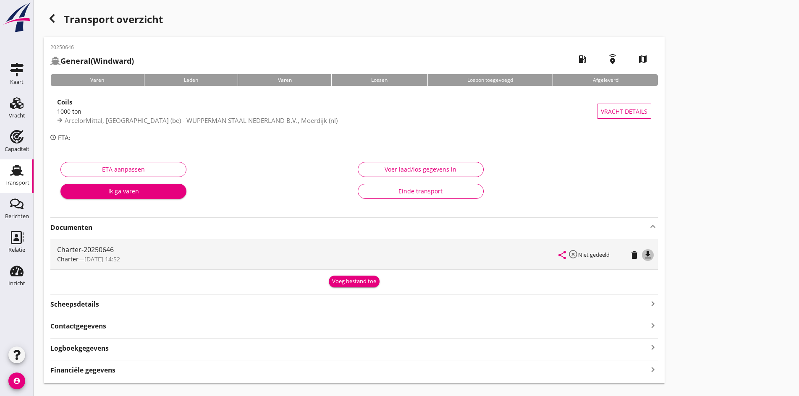
click at [642, 256] on icon "file_download" at bounding box center [647, 255] width 10 height 10
click at [53, 14] on icon "button" at bounding box center [52, 18] width 10 height 10
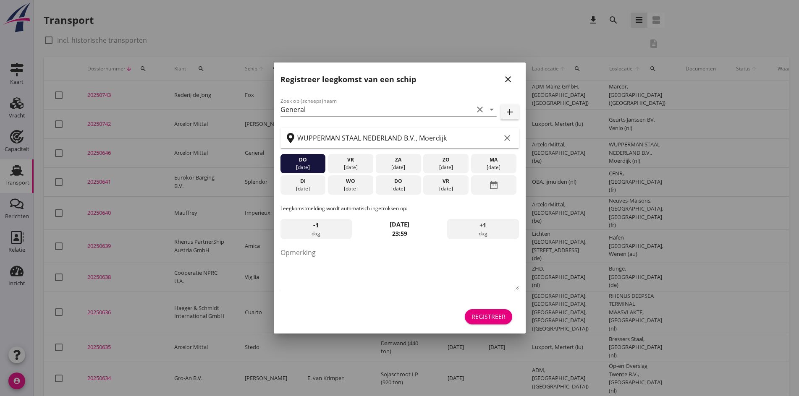
click at [509, 81] on icon "close" at bounding box center [508, 79] width 10 height 10
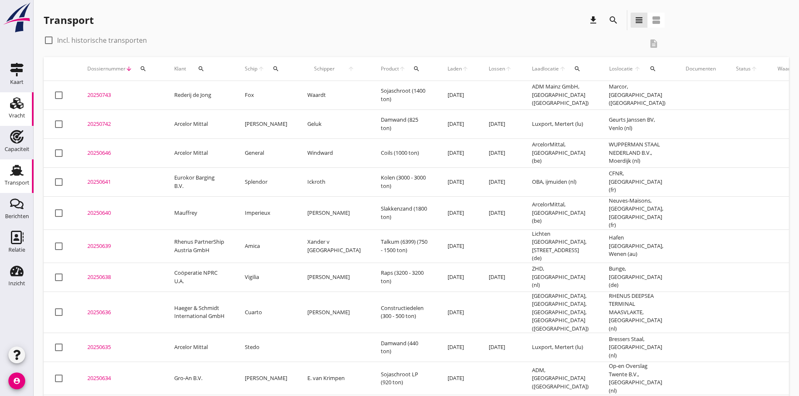
click at [14, 103] on icon "Vracht" at bounding box center [16, 103] width 13 height 13
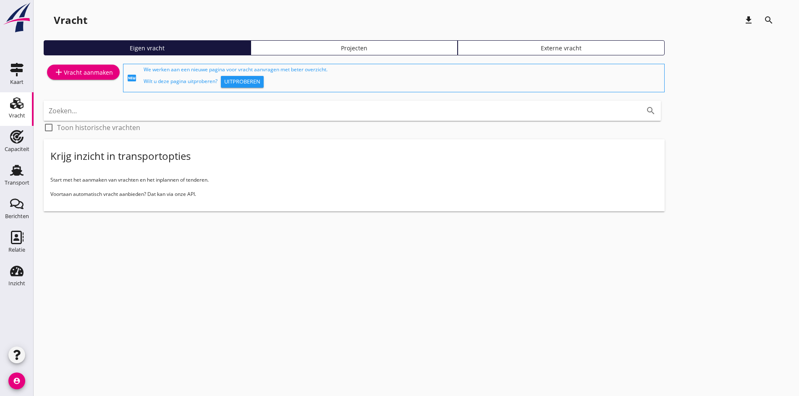
click at [88, 78] on link "add Vracht aanmaken" at bounding box center [83, 72] width 73 height 15
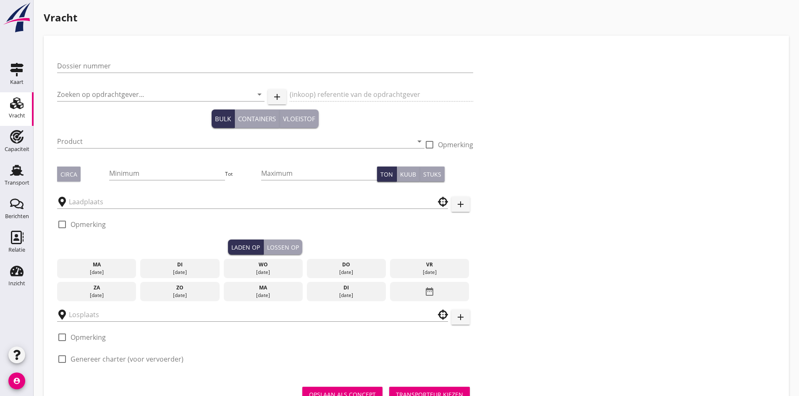
click at [81, 78] on div at bounding box center [265, 78] width 416 height 5
click at [79, 71] on input "Dossier nummer" at bounding box center [265, 65] width 416 height 13
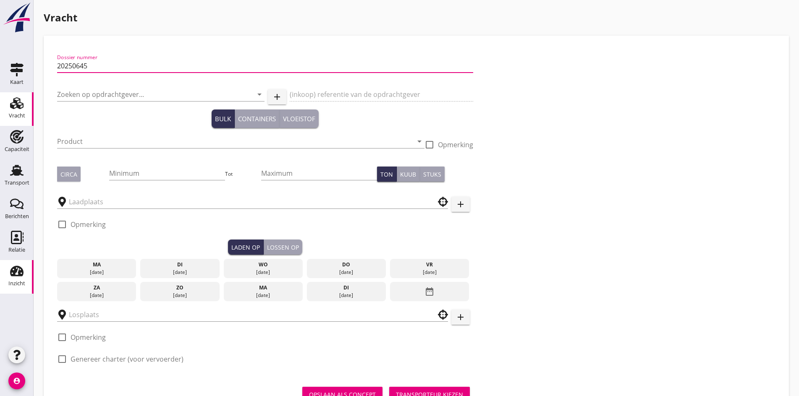
type input "20250645"
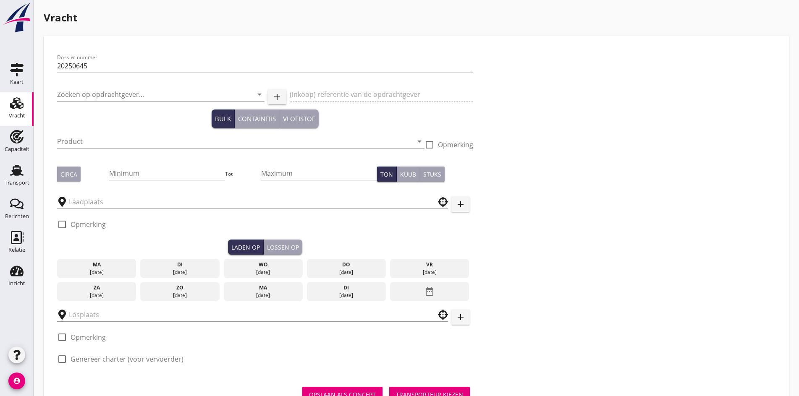
click at [138, 87] on div "Zoeken op opdrachtgever... arrow_drop_down" at bounding box center [160, 96] width 207 height 27
click at [132, 91] on input "Zoeken op opdrachtgever..." at bounding box center [149, 94] width 184 height 13
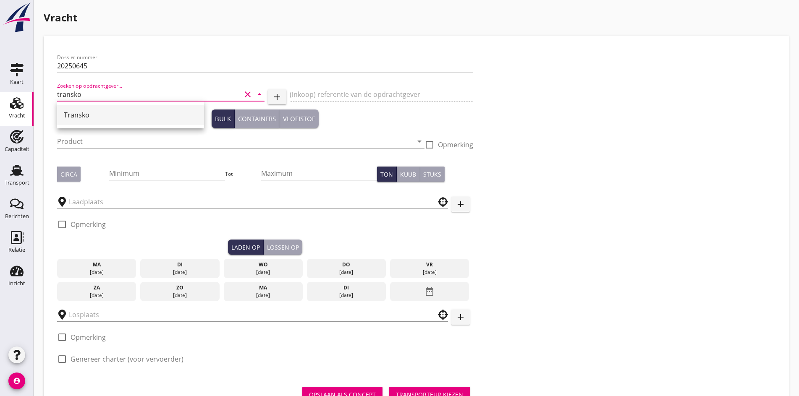
click at [109, 110] on div "Transko" at bounding box center [130, 115] width 133 height 20
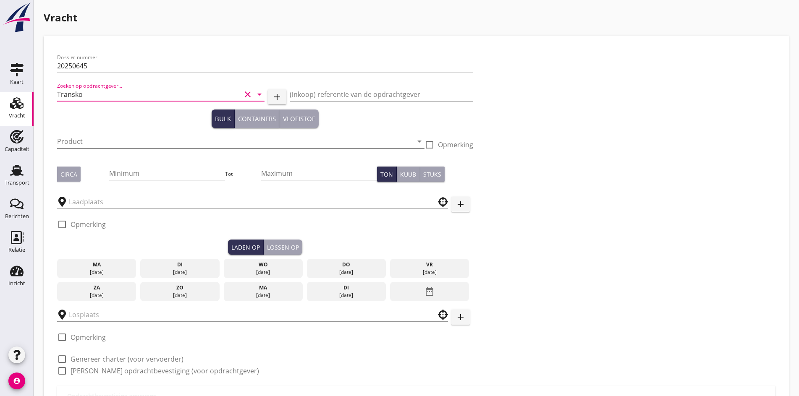
type input "Transko"
click at [85, 146] on input "Product" at bounding box center [234, 141] width 355 height 13
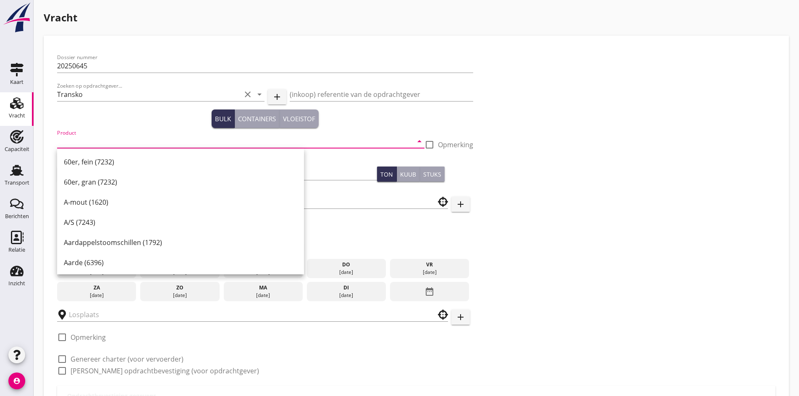
click at [89, 133] on div "Product arrow_drop_down" at bounding box center [240, 143] width 367 height 27
click at [91, 141] on input "Product" at bounding box center [234, 141] width 355 height 13
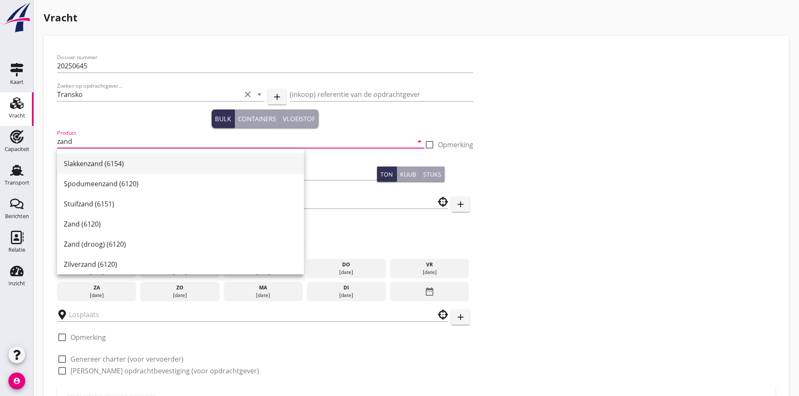
scroll to position [168, 0]
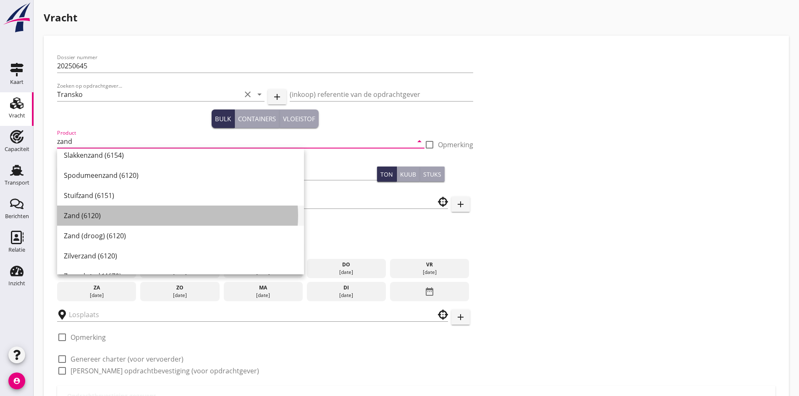
click at [85, 211] on div "Zand (6120)" at bounding box center [180, 216] width 233 height 10
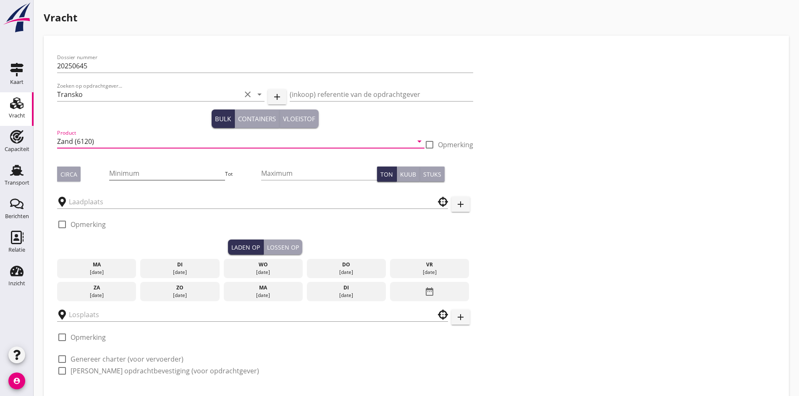
type input "Zand (6120)"
click at [109, 169] on input "Minimum" at bounding box center [167, 173] width 116 height 13
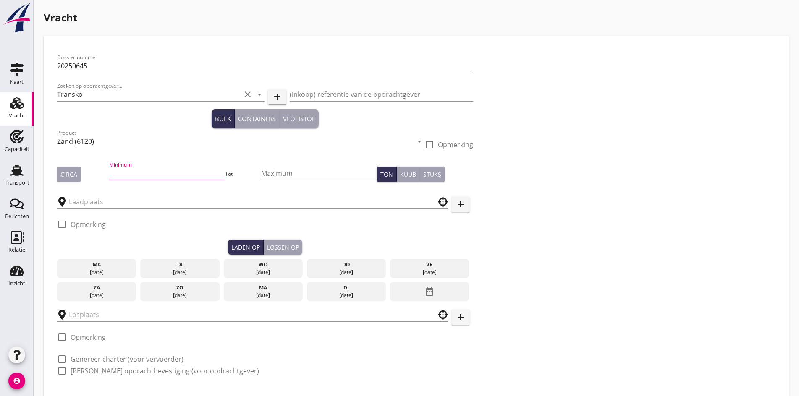
click at [57, 172] on button "Circa" at bounding box center [68, 174] width 23 height 15
click at [134, 174] on input "Minimum" at bounding box center [167, 173] width 116 height 13
type input "1200"
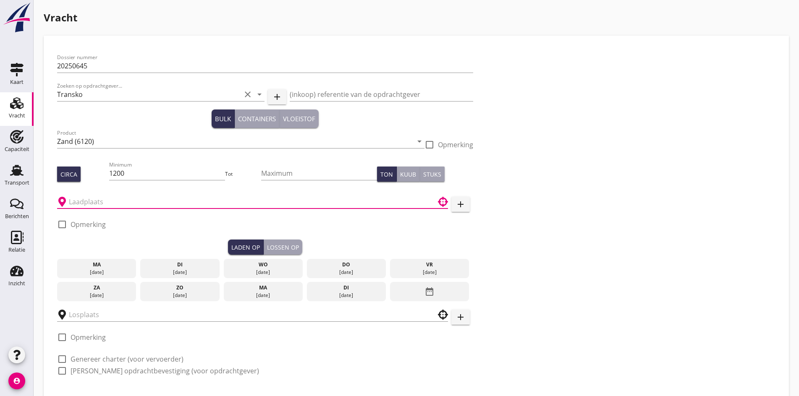
click at [102, 204] on input "text" at bounding box center [246, 201] width 355 height 13
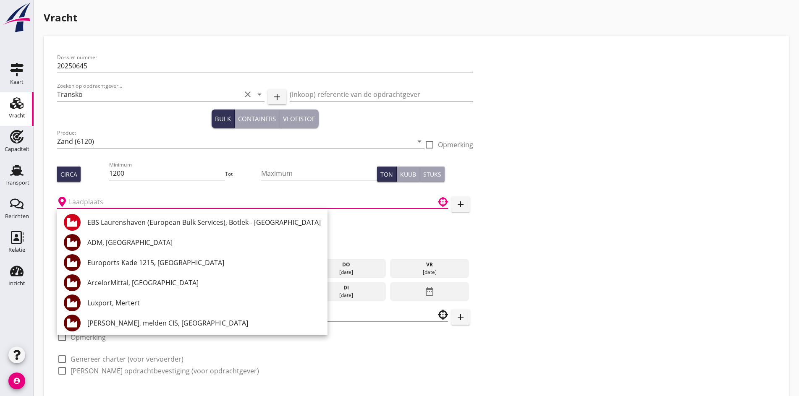
type input "R"
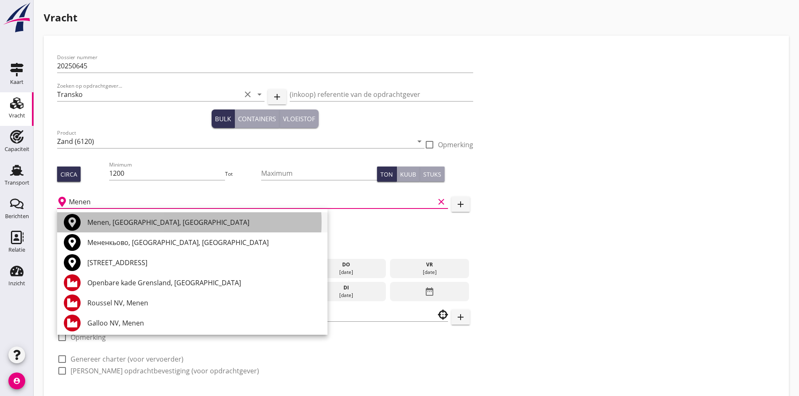
click at [202, 220] on div "Menen, [GEOGRAPHIC_DATA], [GEOGRAPHIC_DATA]" at bounding box center [203, 222] width 233 height 10
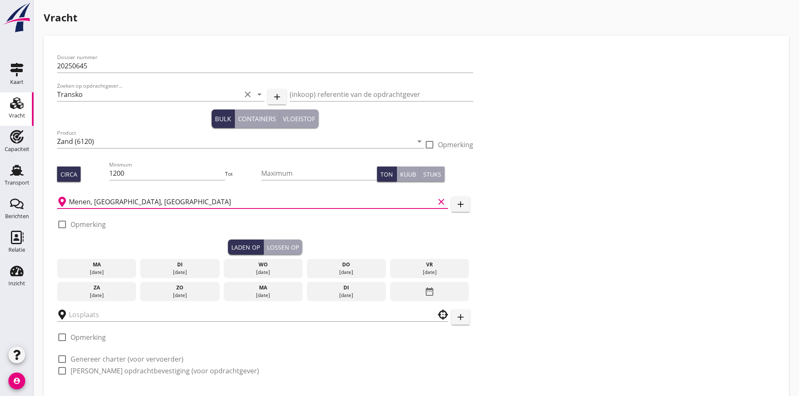
type input "Menen, [GEOGRAPHIC_DATA], [GEOGRAPHIC_DATA]"
click at [69, 224] on div "check_box_outline_blank Opmerking" at bounding box center [81, 224] width 49 height 10
click at [62, 225] on div at bounding box center [62, 224] width 14 height 14
checkbox input "true"
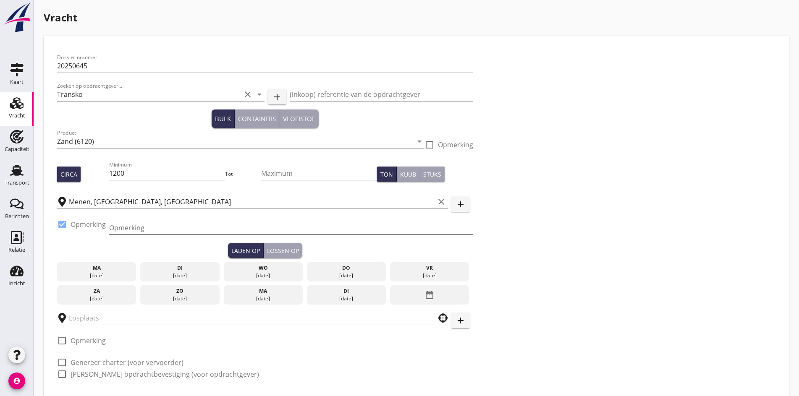
click at [129, 230] on input "Opmerking" at bounding box center [291, 227] width 364 height 13
type input "0032-472077833"
click at [225, 264] on div "wo" at bounding box center [262, 268] width 75 height 8
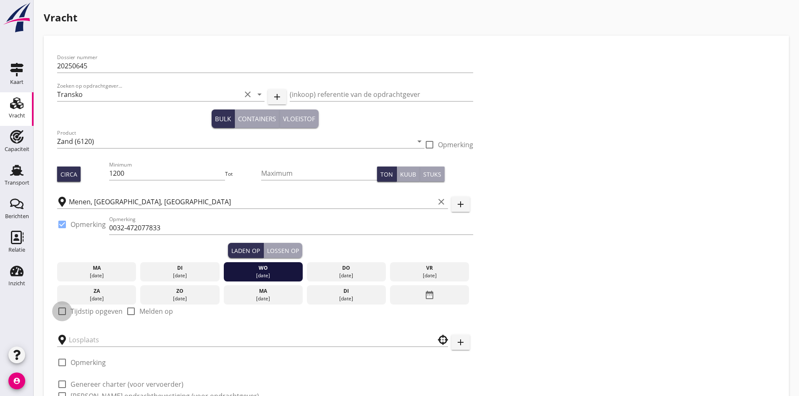
click at [64, 306] on div at bounding box center [62, 311] width 14 height 14
checkbox input "true"
click at [267, 250] on div "Lossen op" at bounding box center [283, 250] width 32 height 9
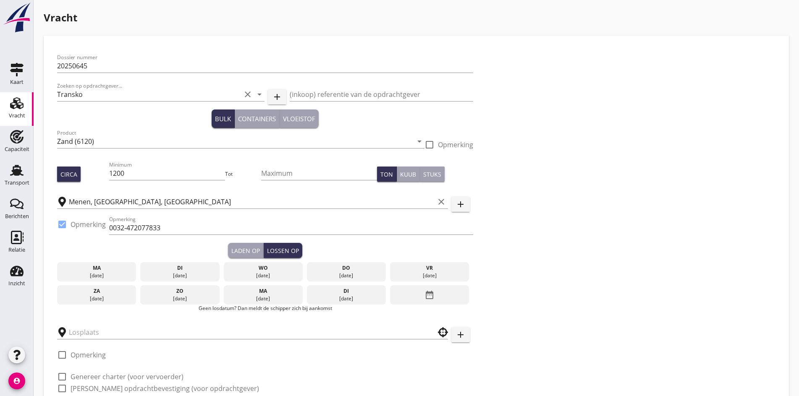
click at [392, 270] on div "vr" at bounding box center [429, 268] width 75 height 8
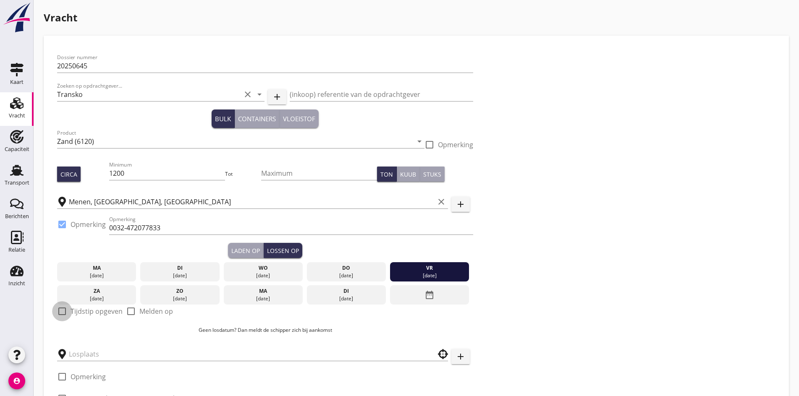
click at [60, 307] on div at bounding box center [62, 311] width 14 height 14
checkbox input "true"
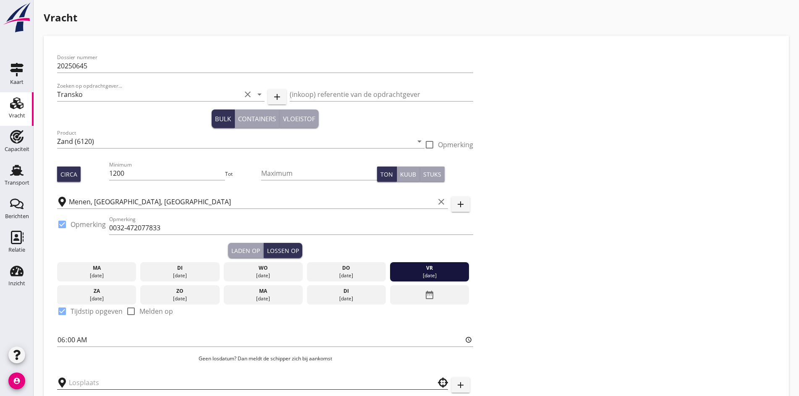
click at [100, 377] on input "text" at bounding box center [246, 382] width 355 height 13
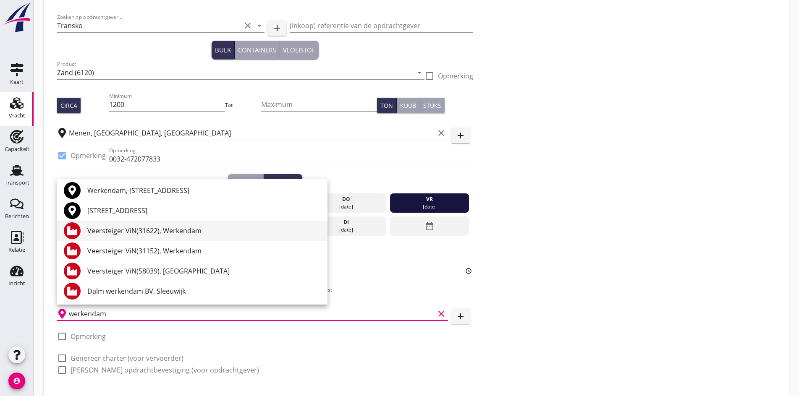
scroll to position [84, 0]
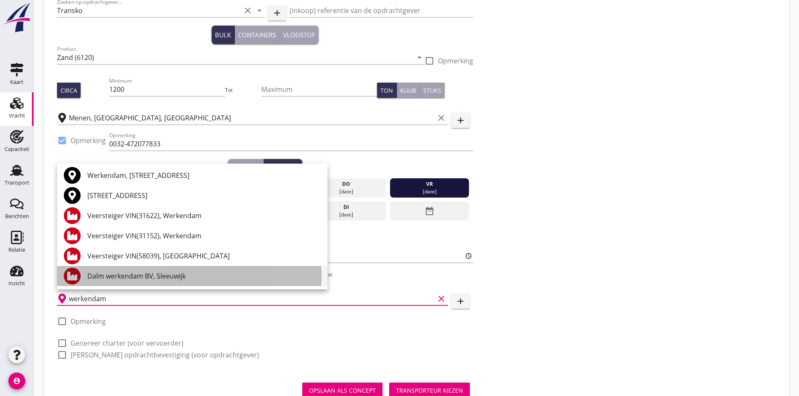
click at [128, 279] on div "Dalm werkendam BV, Sleeuwijk" at bounding box center [203, 276] width 233 height 10
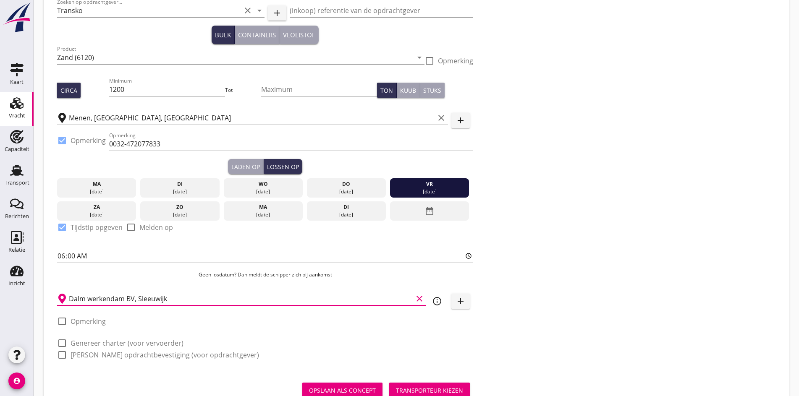
type input "Dalm werkendam BV, Sleeuwijk"
click at [63, 319] on div at bounding box center [62, 321] width 14 height 14
checkbox input "true"
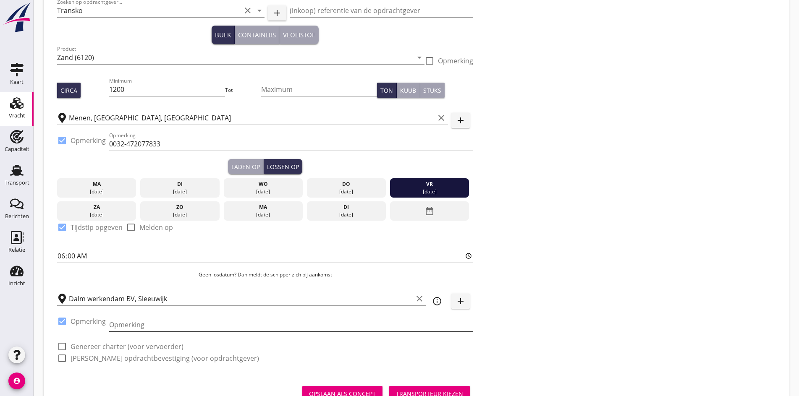
click at [138, 324] on input "Opmerking" at bounding box center [291, 324] width 364 height 13
type input "0183503030"
click at [57, 344] on div at bounding box center [62, 346] width 14 height 14
checkbox input "true"
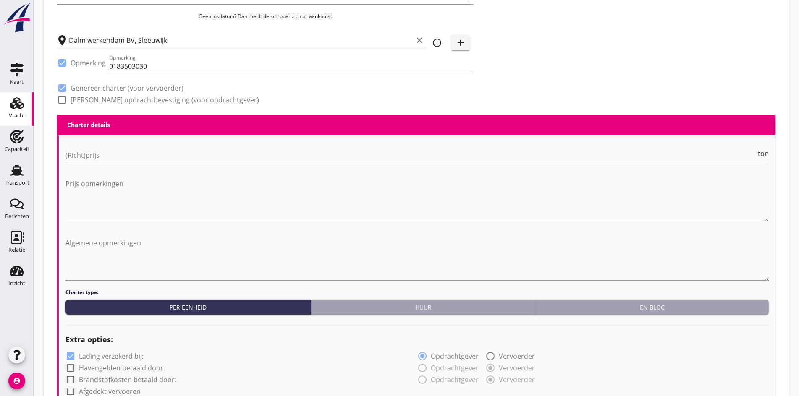
scroll to position [349, 0]
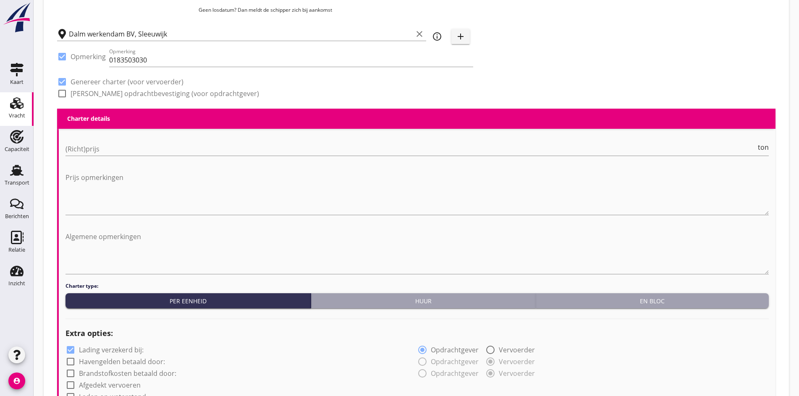
click at [91, 156] on div "(Richt)prijs ton" at bounding box center [416, 153] width 703 height 22
click at [62, 96] on div at bounding box center [62, 93] width 14 height 14
checkbox input "true"
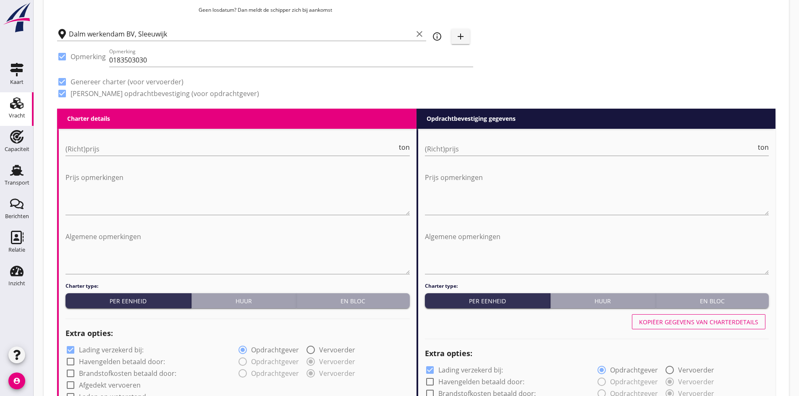
click at [114, 139] on div "(Richt)prijs ton" at bounding box center [237, 150] width 344 height 27
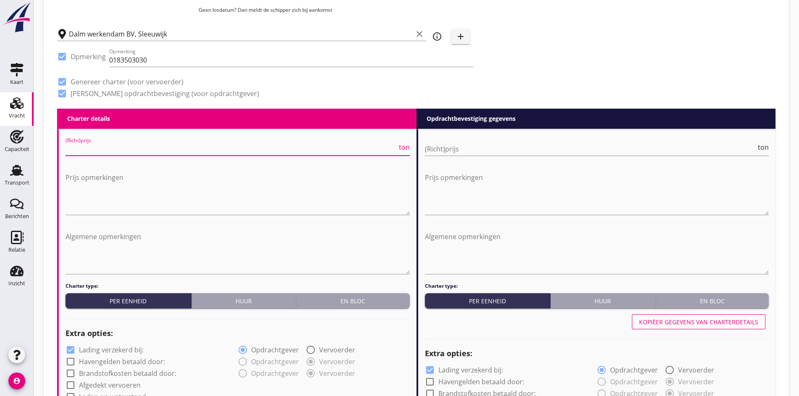
click at [111, 143] on input "(Richt)prijs" at bounding box center [230, 148] width 331 height 13
type input "7"
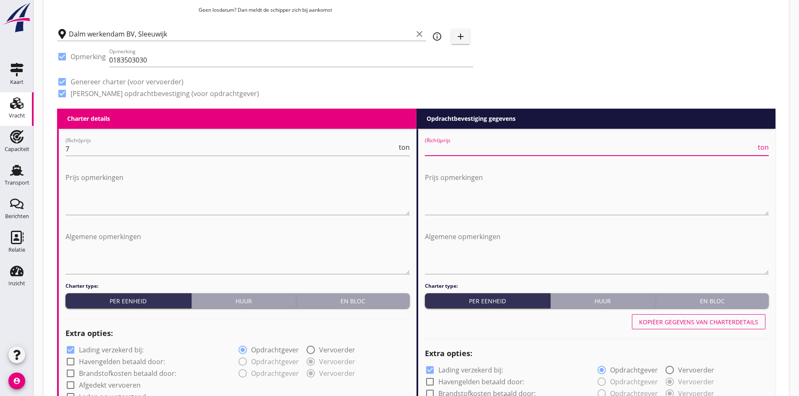
click at [441, 144] on input "(Richt)prijs" at bounding box center [590, 148] width 331 height 13
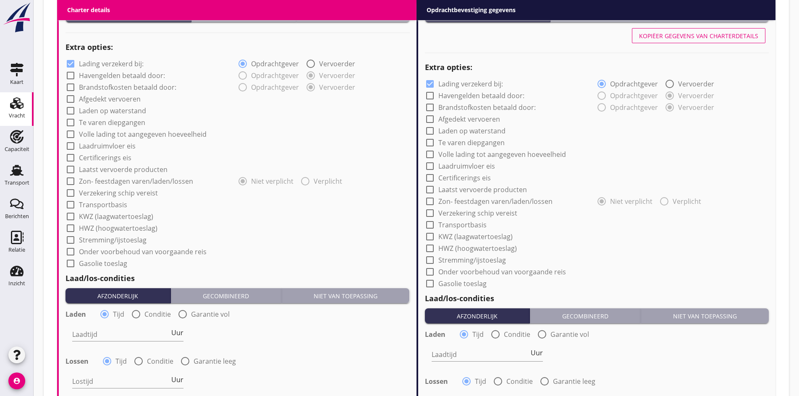
scroll to position [642, 0]
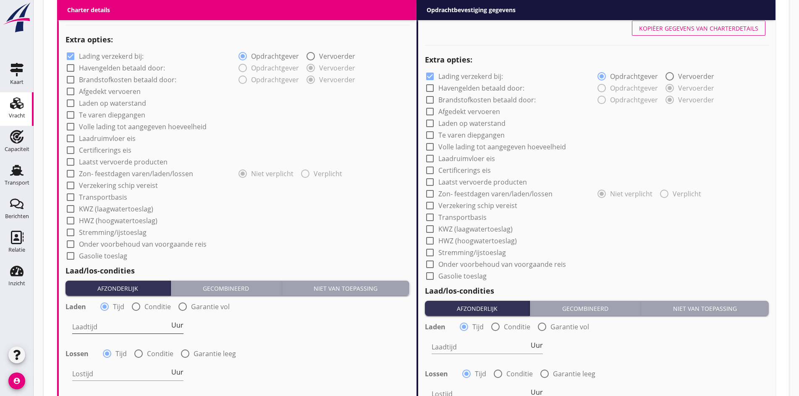
type input "7"
click at [102, 320] on input "Laadtijd" at bounding box center [120, 326] width 97 height 13
type input "24"
click at [89, 369] on input "Lostijd" at bounding box center [120, 373] width 97 height 13
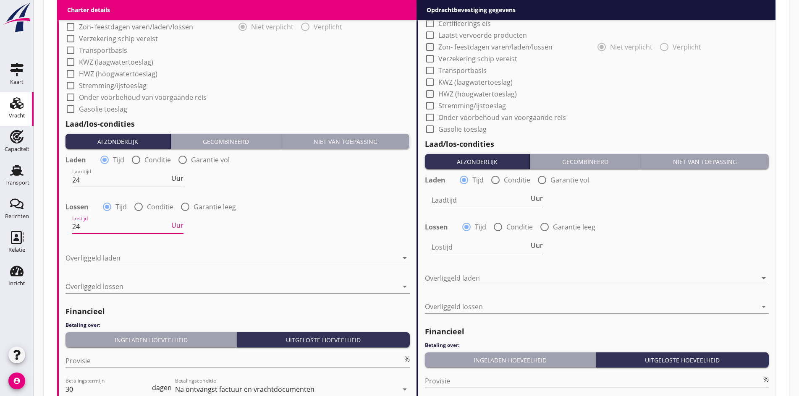
scroll to position [810, 0]
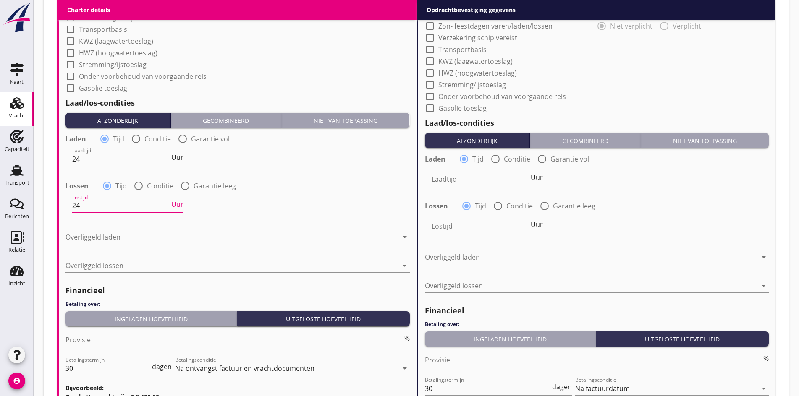
type input "24"
click at [77, 230] on div at bounding box center [231, 236] width 332 height 13
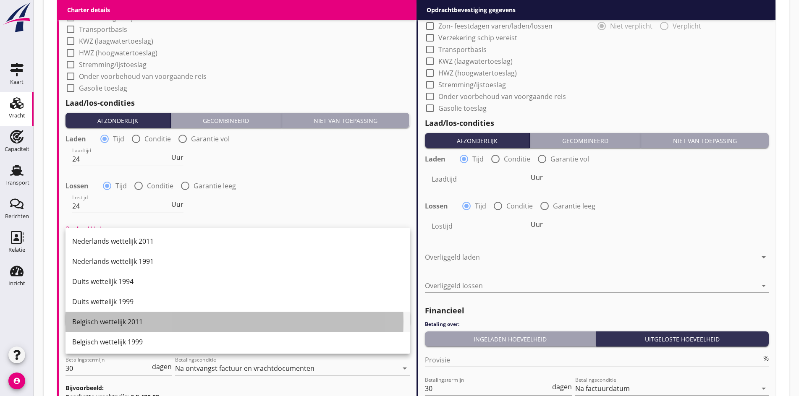
click at [112, 321] on div "Belgisch wettelijk 2011" at bounding box center [237, 322] width 331 height 10
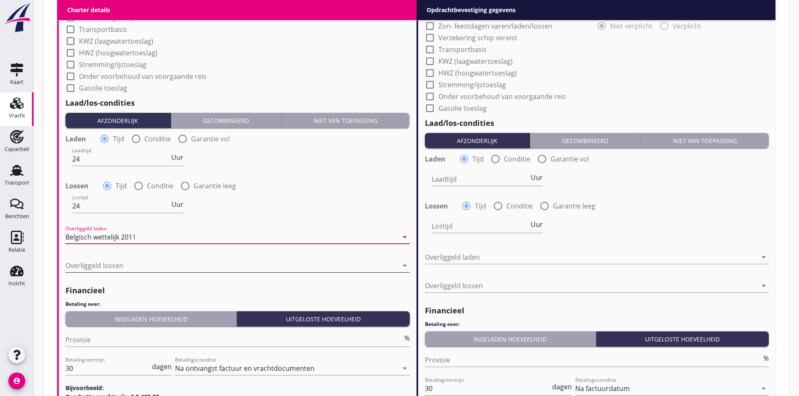
click at [85, 270] on div at bounding box center [231, 265] width 332 height 13
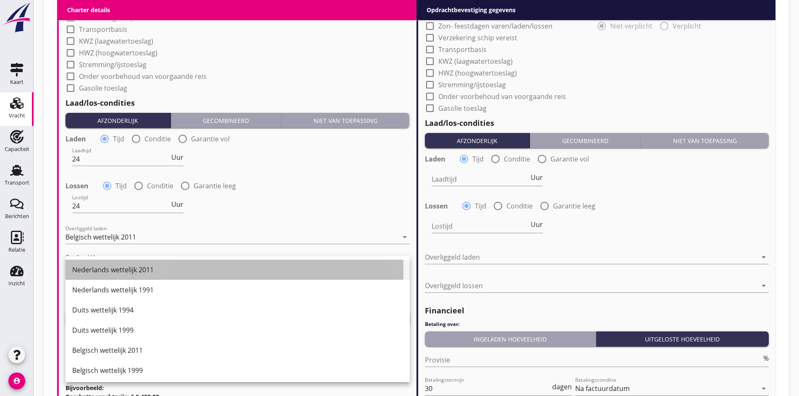
click at [100, 270] on div "Nederlands wettelijk 2011" at bounding box center [237, 270] width 331 height 10
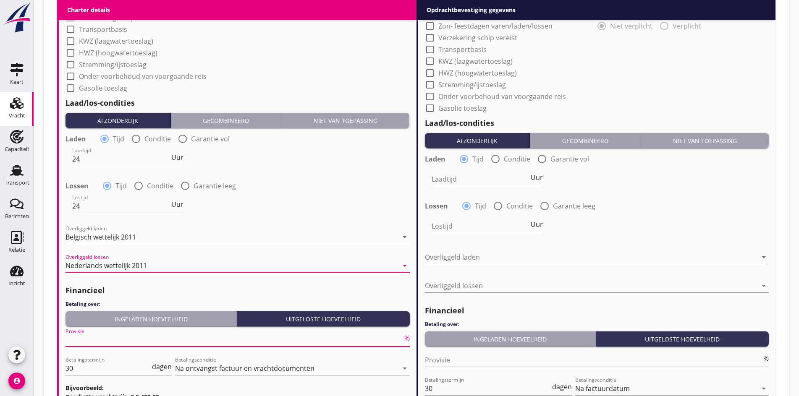
click at [84, 339] on input "Provisie" at bounding box center [233, 339] width 337 height 13
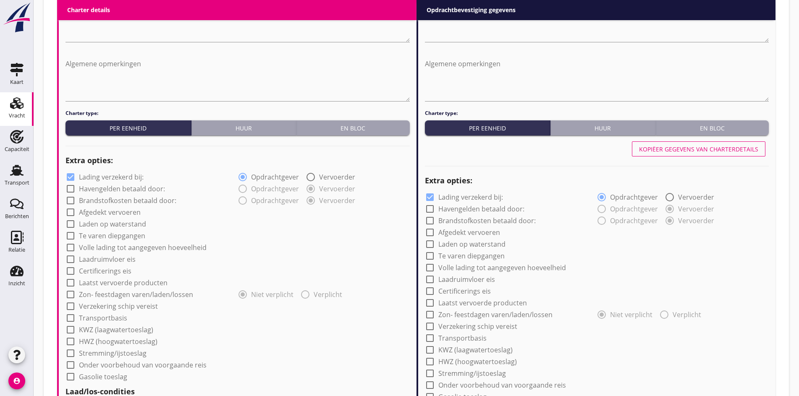
scroll to position [517, 0]
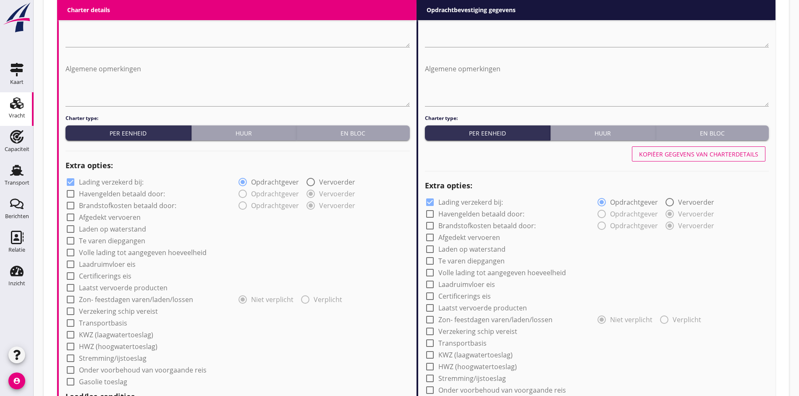
type input "5"
click at [680, 156] on div "Kopiëer gegevens van charterdetails" at bounding box center [698, 154] width 119 height 9
type input "24"
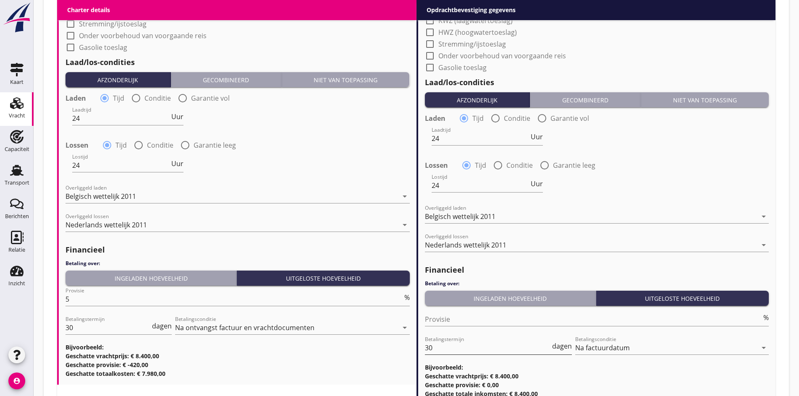
scroll to position [915, 0]
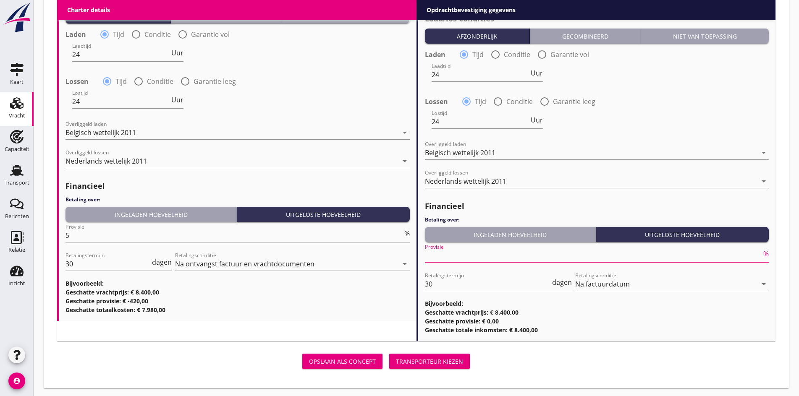
click at [441, 256] on input "Provisie" at bounding box center [593, 255] width 337 height 13
type input "0"
click at [396, 357] on div "Transporteur kiezen" at bounding box center [429, 361] width 67 height 9
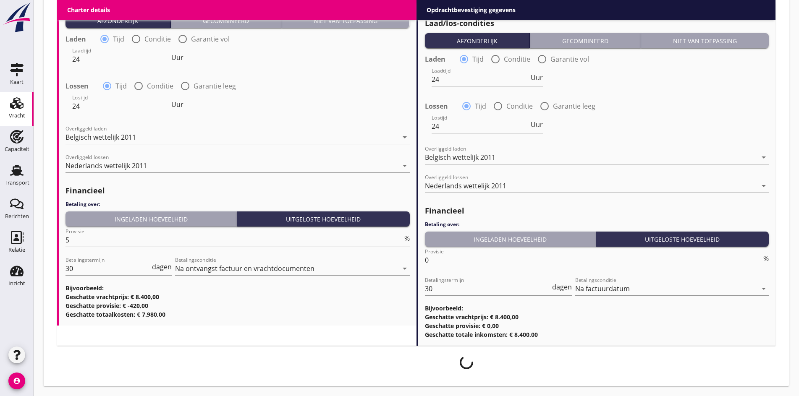
scroll to position [908, 0]
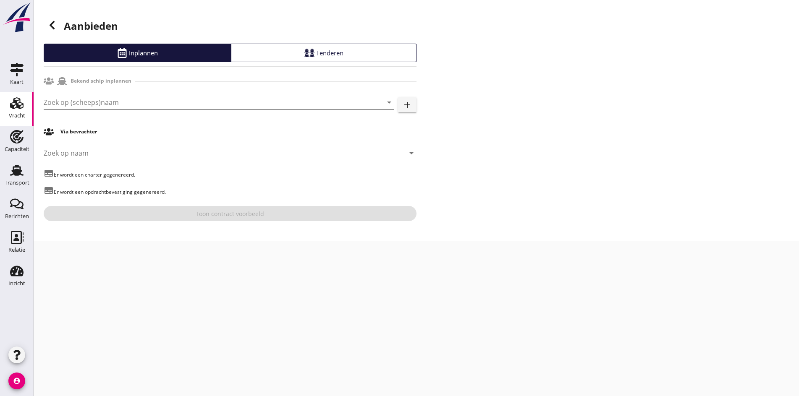
click at [104, 104] on input "Zoek op (scheeps)naam" at bounding box center [207, 102] width 327 height 13
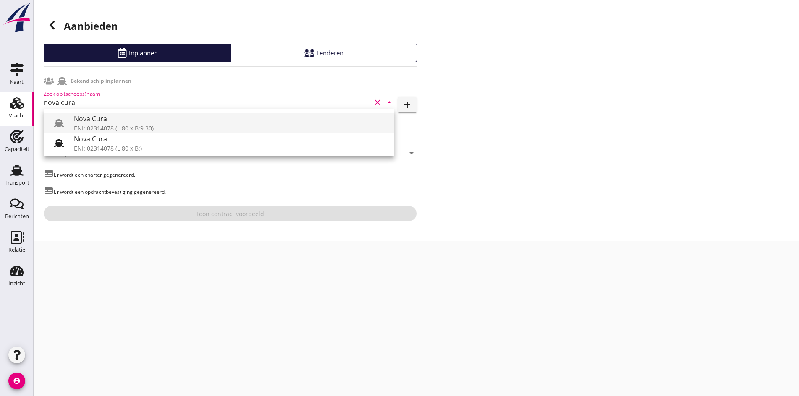
click at [124, 131] on div "ENI: 02314078 (L:80 x B:9.30)" at bounding box center [230, 128] width 313 height 9
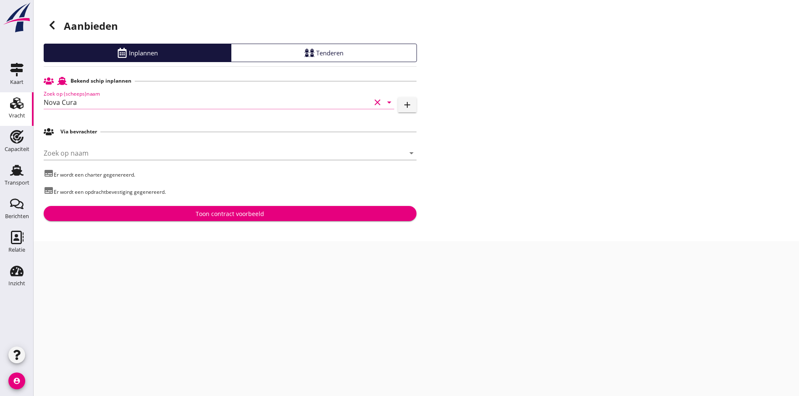
type input "Nova Cura"
click at [168, 217] on div "Toon contract voorbeeld" at bounding box center [229, 213] width 359 height 9
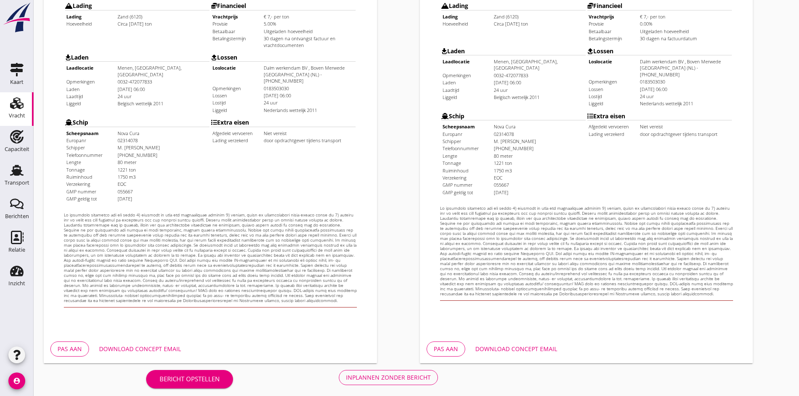
scroll to position [225, 0]
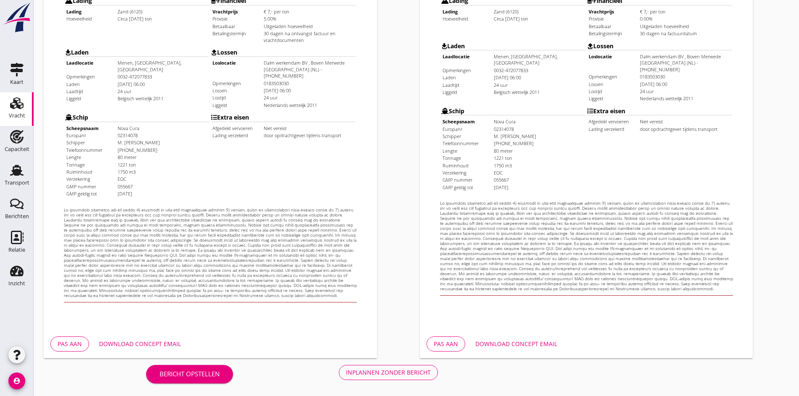
click at [346, 372] on div "Inplannen zonder bericht" at bounding box center [388, 372] width 85 height 9
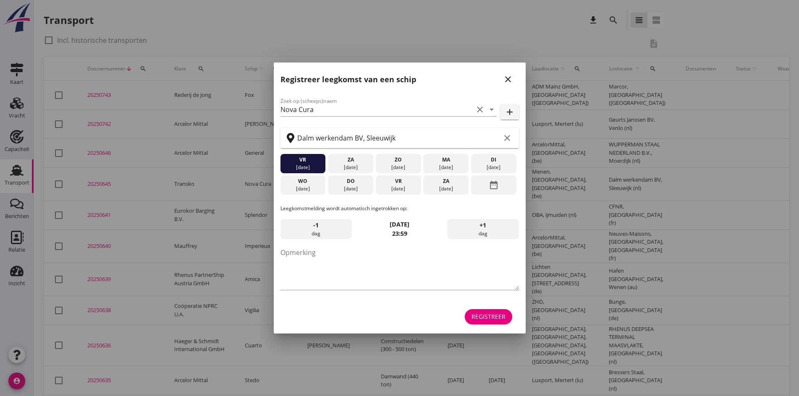
drag, startPoint x: 499, startPoint y: 79, endPoint x: 505, endPoint y: 81, distance: 5.7
click at [502, 80] on div "Registreer leegkomst van een schip close" at bounding box center [400, 76] width 252 height 27
click at [506, 81] on icon "close" at bounding box center [508, 79] width 10 height 10
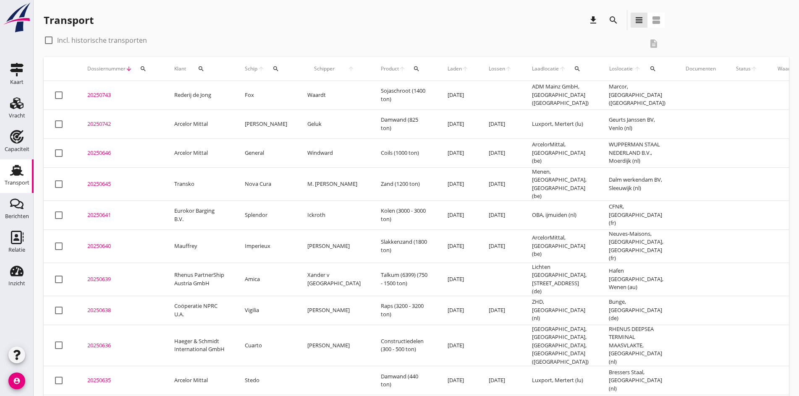
click at [100, 155] on div "20250646" at bounding box center [120, 153] width 67 height 8
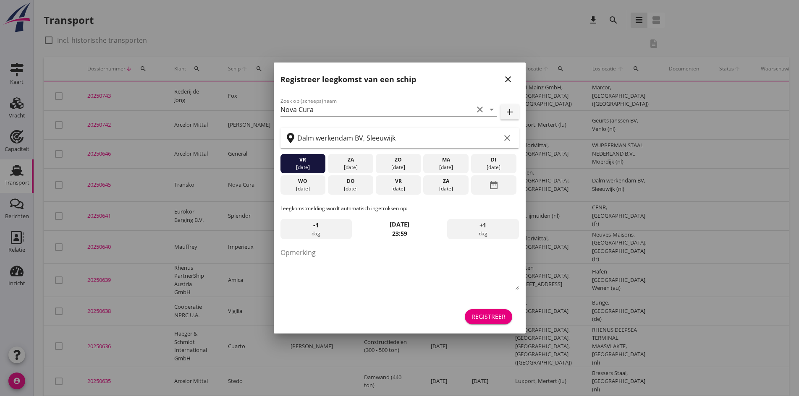
click at [93, 187] on div at bounding box center [399, 198] width 799 height 396
click at [508, 79] on icon "close" at bounding box center [508, 79] width 10 height 10
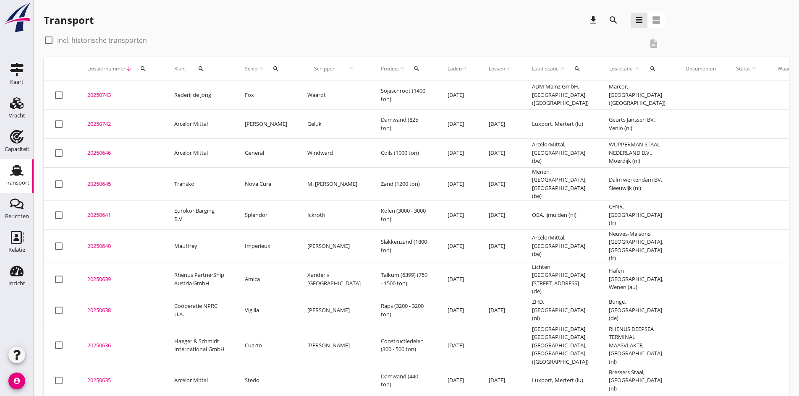
click at [100, 180] on div "20250645" at bounding box center [120, 184] width 67 height 8
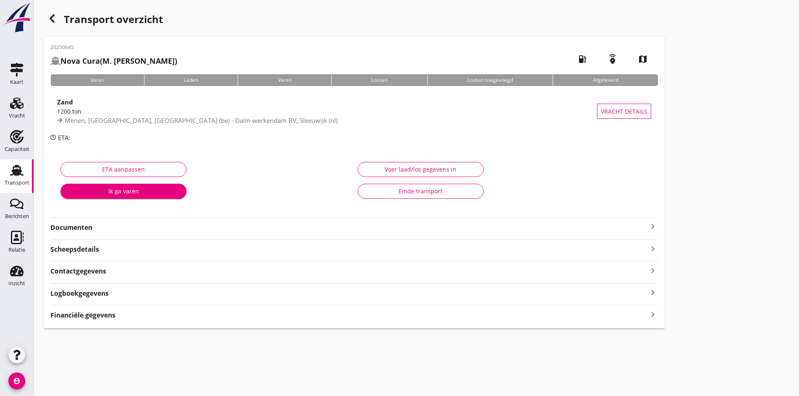
click at [647, 231] on icon "keyboard_arrow_right" at bounding box center [652, 227] width 10 height 10
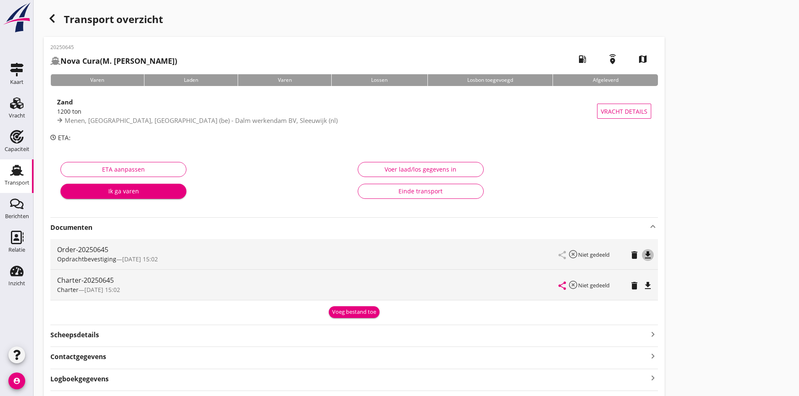
click at [642, 255] on icon "file_download" at bounding box center [647, 255] width 10 height 10
click at [642, 288] on icon "file_download" at bounding box center [647, 286] width 10 height 10
